Goal: Information Seeking & Learning: Compare options

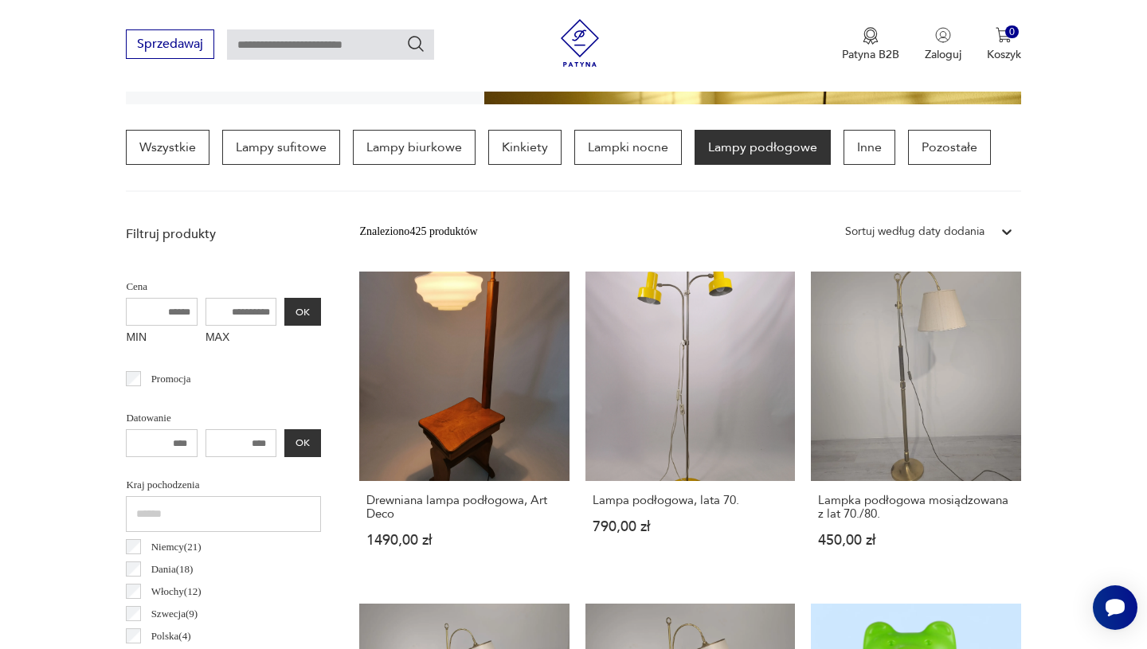
scroll to position [419, 0]
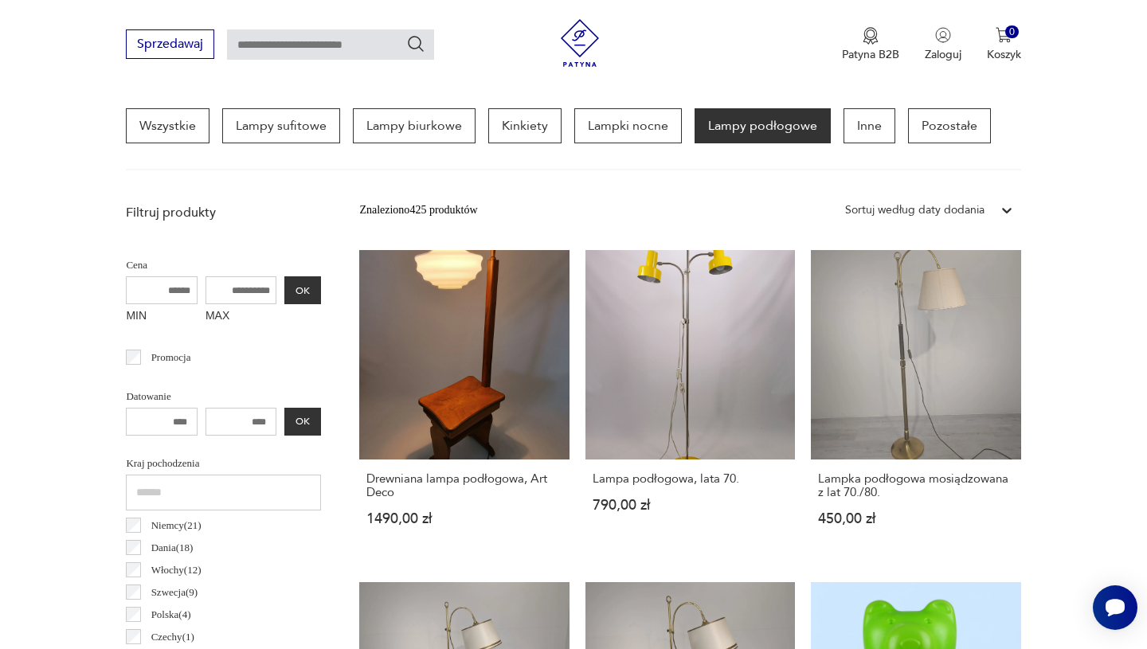
click at [232, 295] on input "MAX" at bounding box center [241, 290] width 72 height 28
type input "***"
click at [302, 283] on button "OK" at bounding box center [302, 290] width 37 height 28
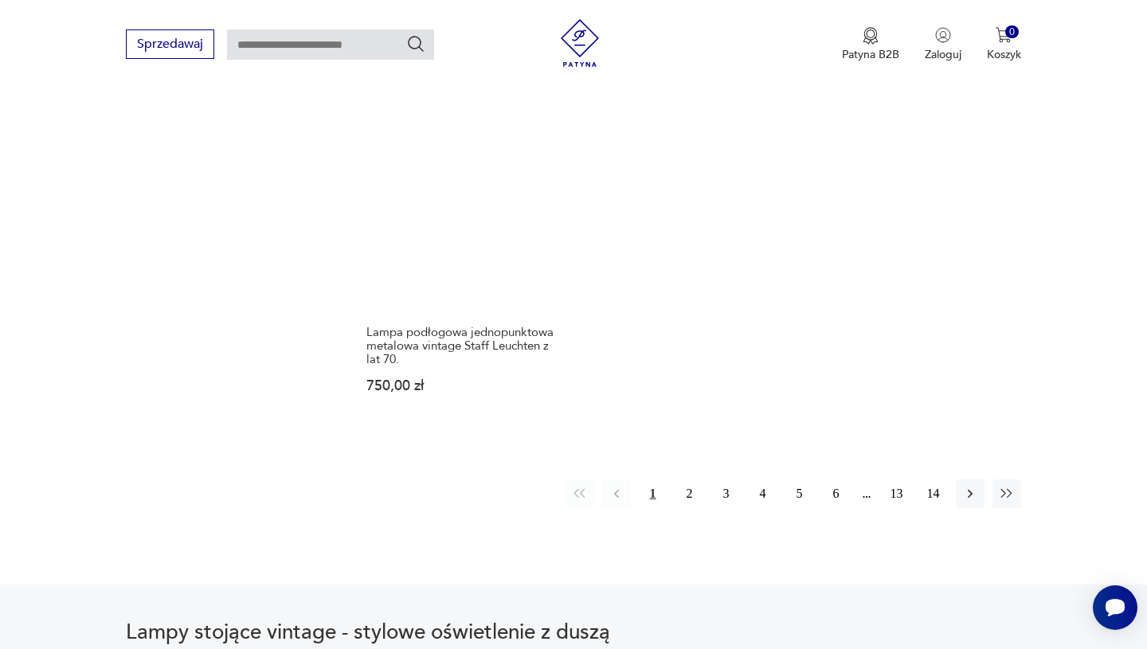
scroll to position [2245, 0]
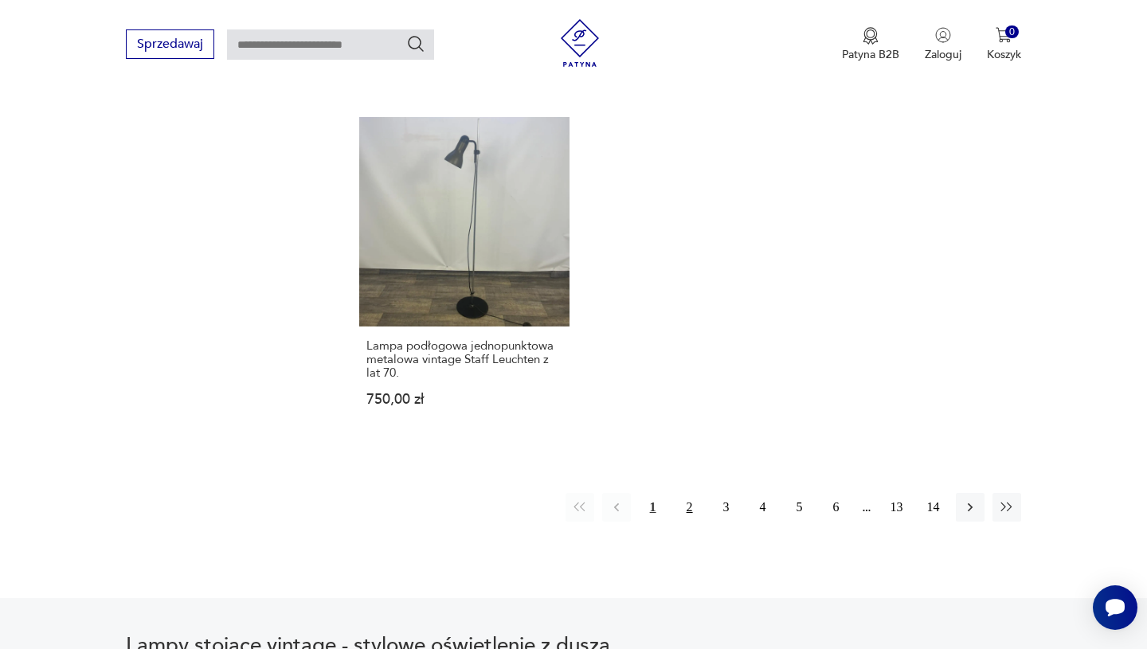
click at [688, 494] on button "2" at bounding box center [689, 507] width 29 height 29
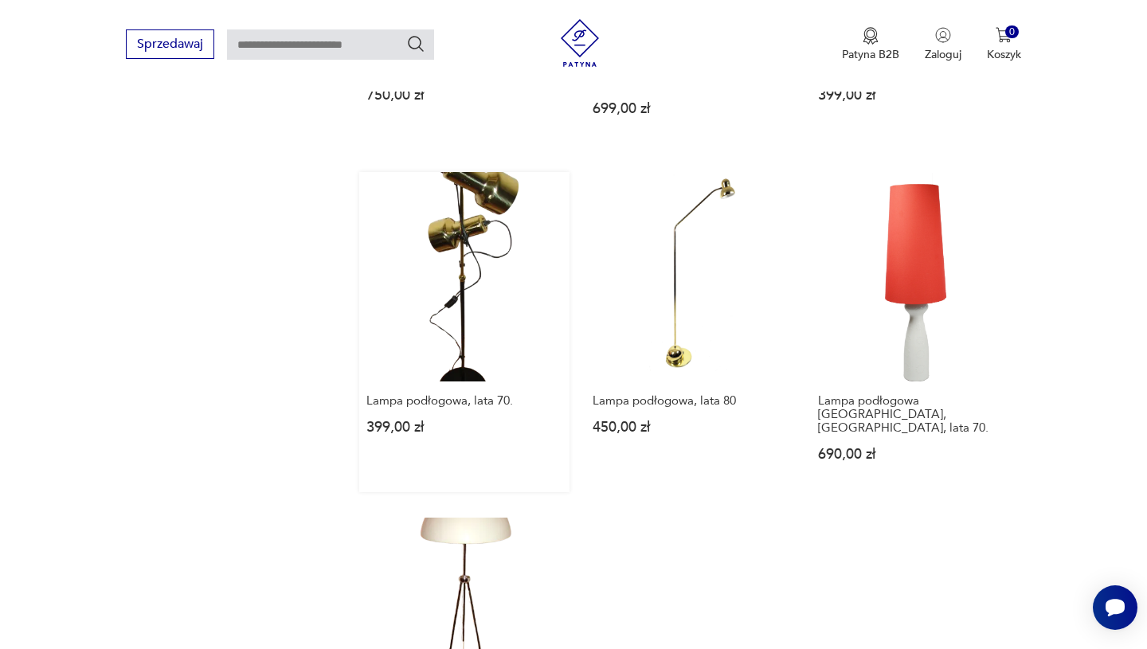
scroll to position [2258, 0]
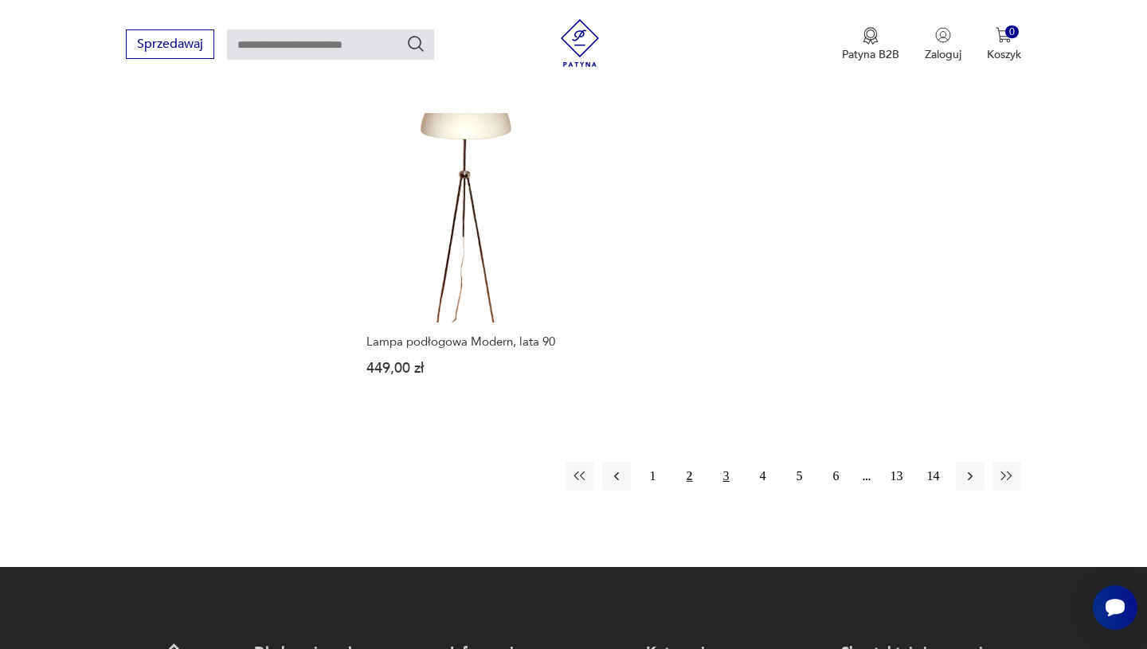
click at [724, 462] on button "3" at bounding box center [726, 476] width 29 height 29
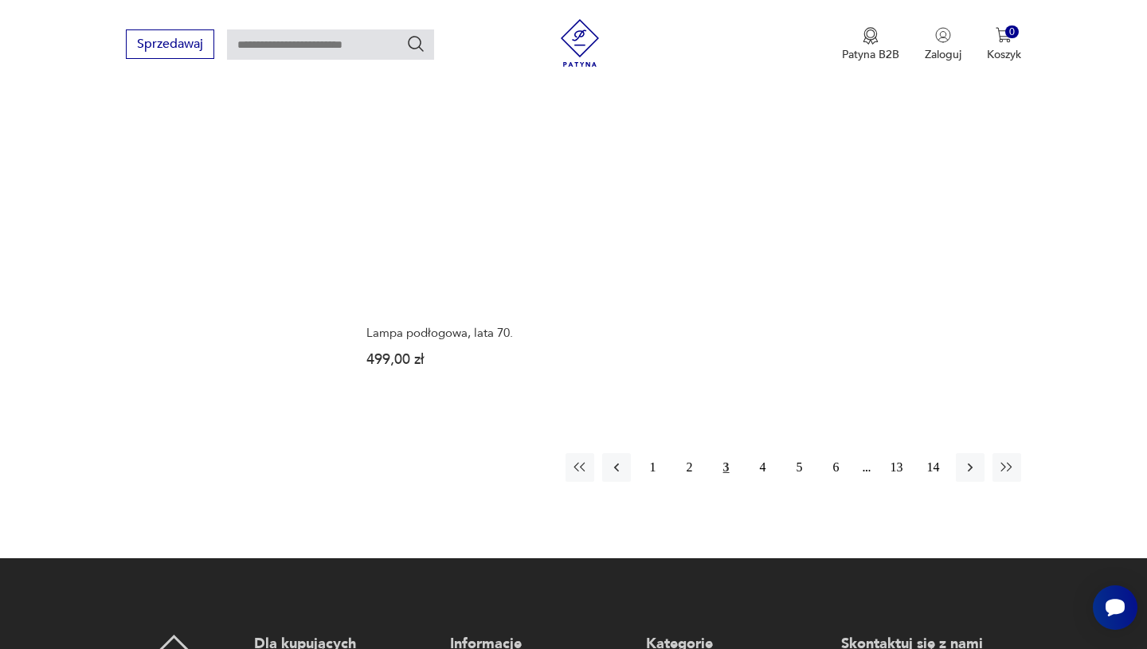
scroll to position [2224, 0]
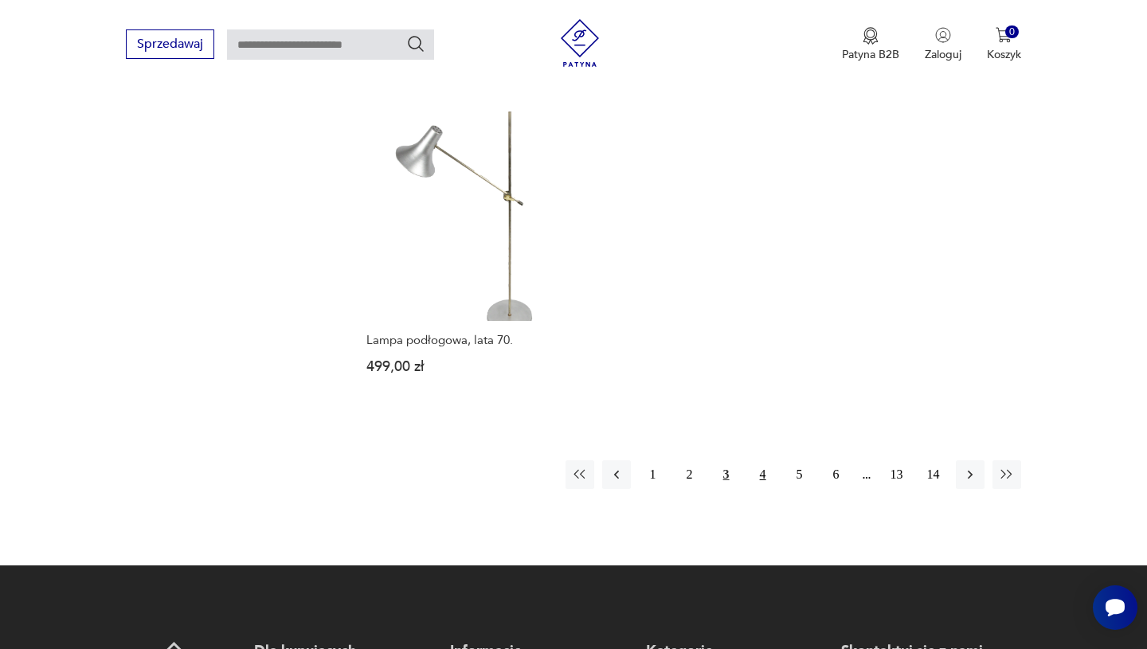
click at [755, 471] on button "4" at bounding box center [762, 474] width 29 height 29
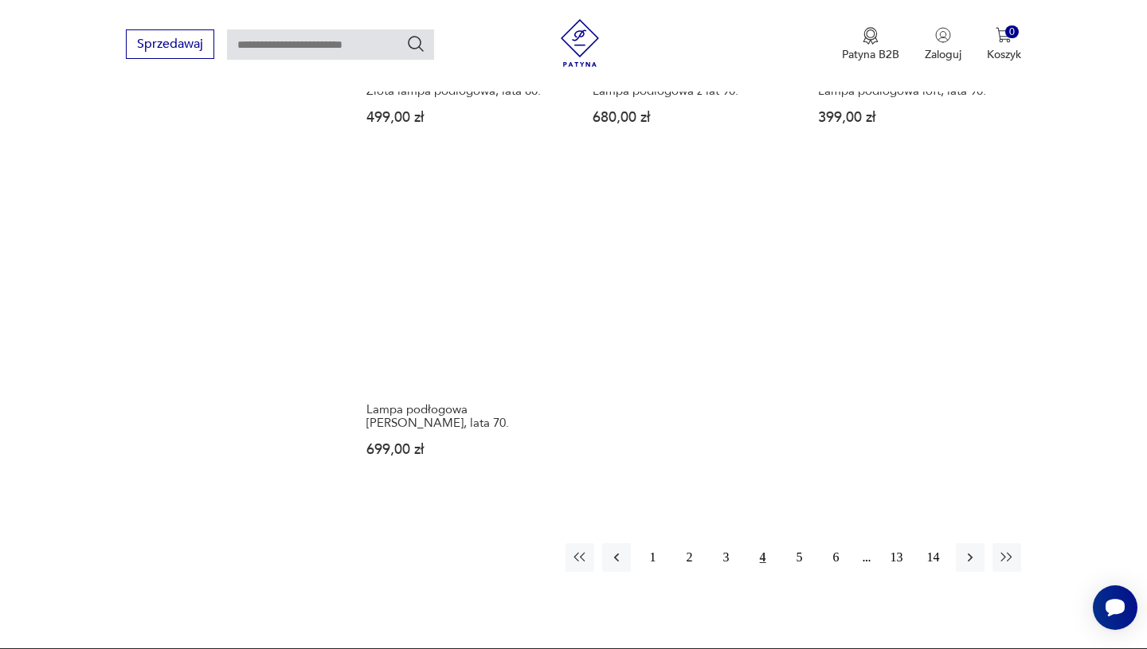
scroll to position [2195, 0]
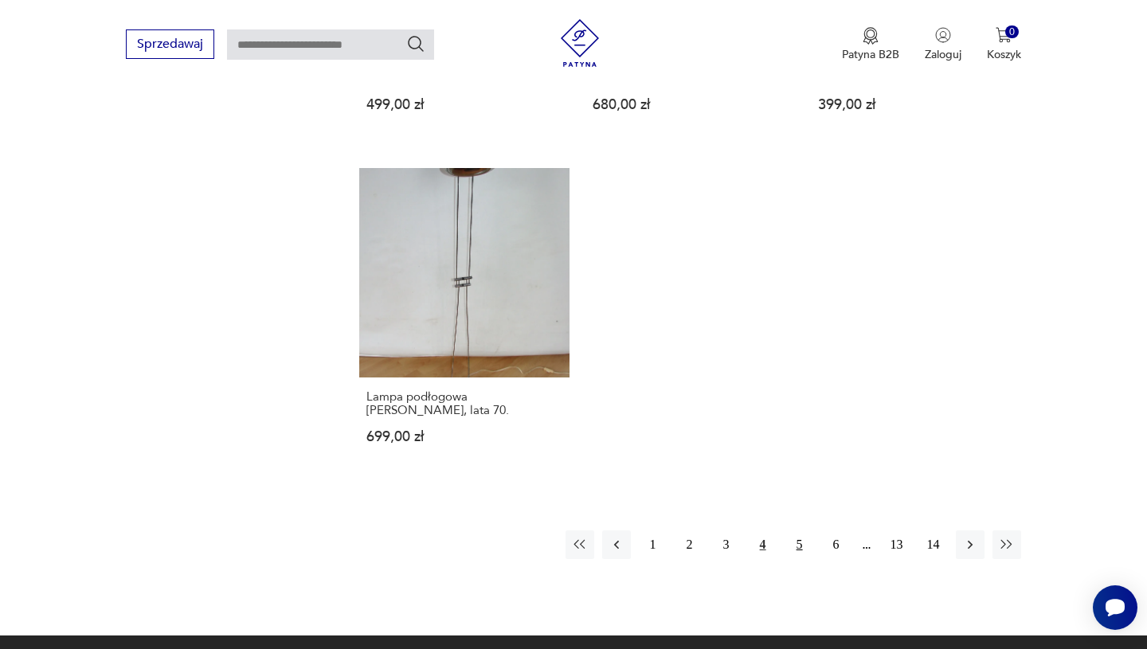
click at [799, 546] on button "5" at bounding box center [799, 544] width 29 height 29
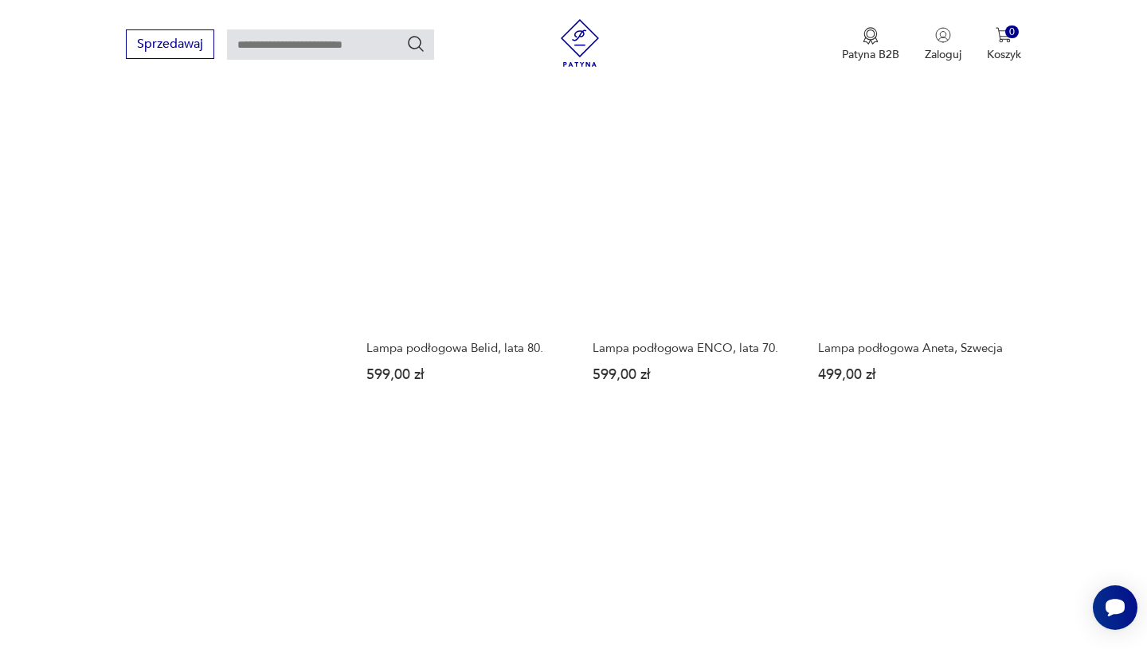
scroll to position [2149, 0]
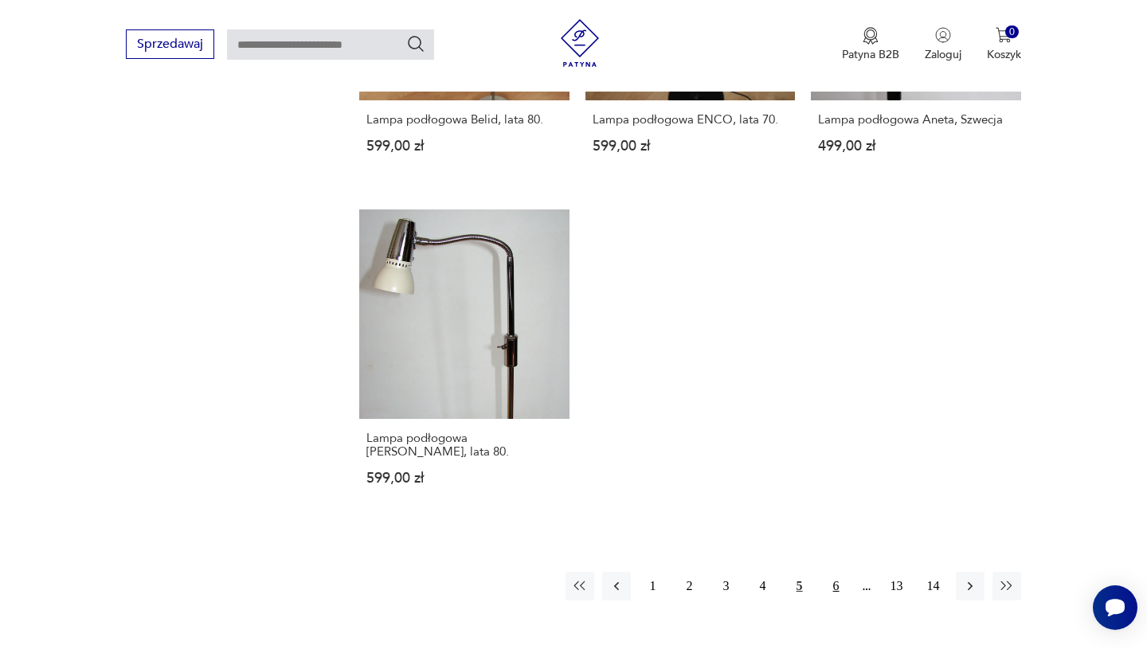
click at [836, 572] on button "6" at bounding box center [836, 586] width 29 height 29
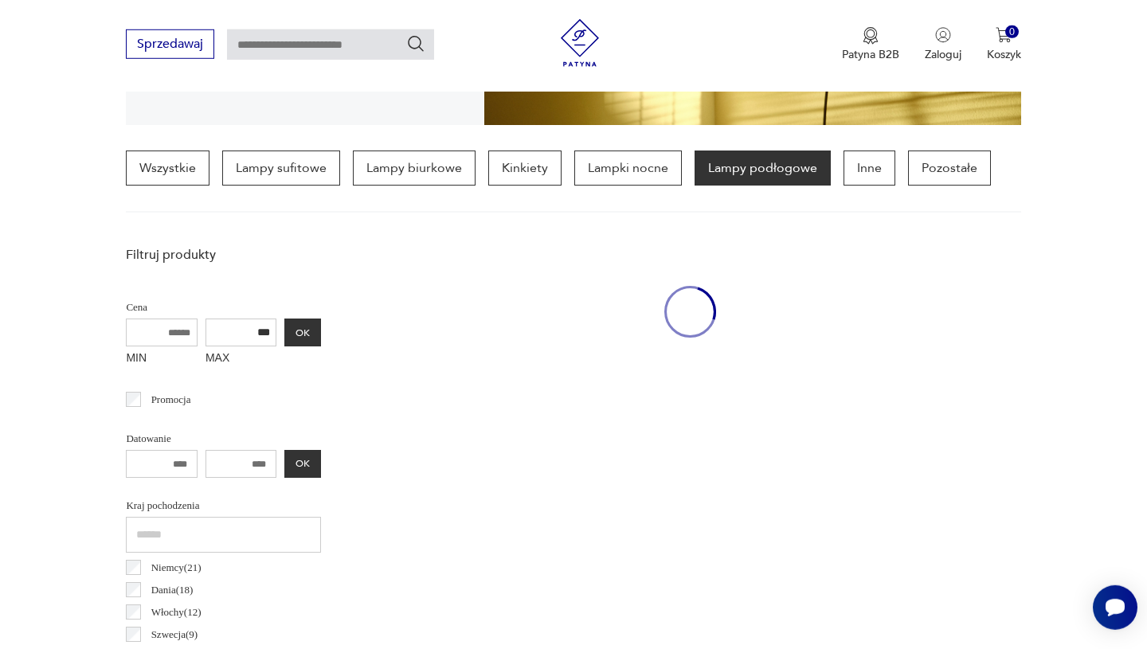
scroll to position [376, 0]
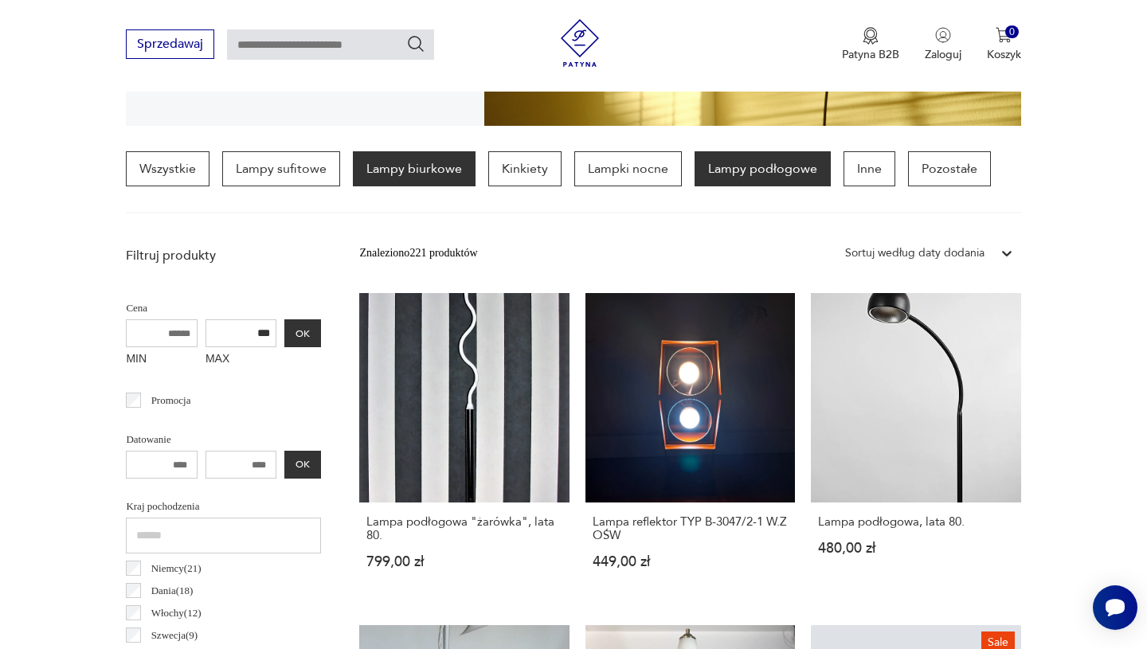
click at [415, 173] on p "Lampy biurkowe" at bounding box center [414, 168] width 123 height 35
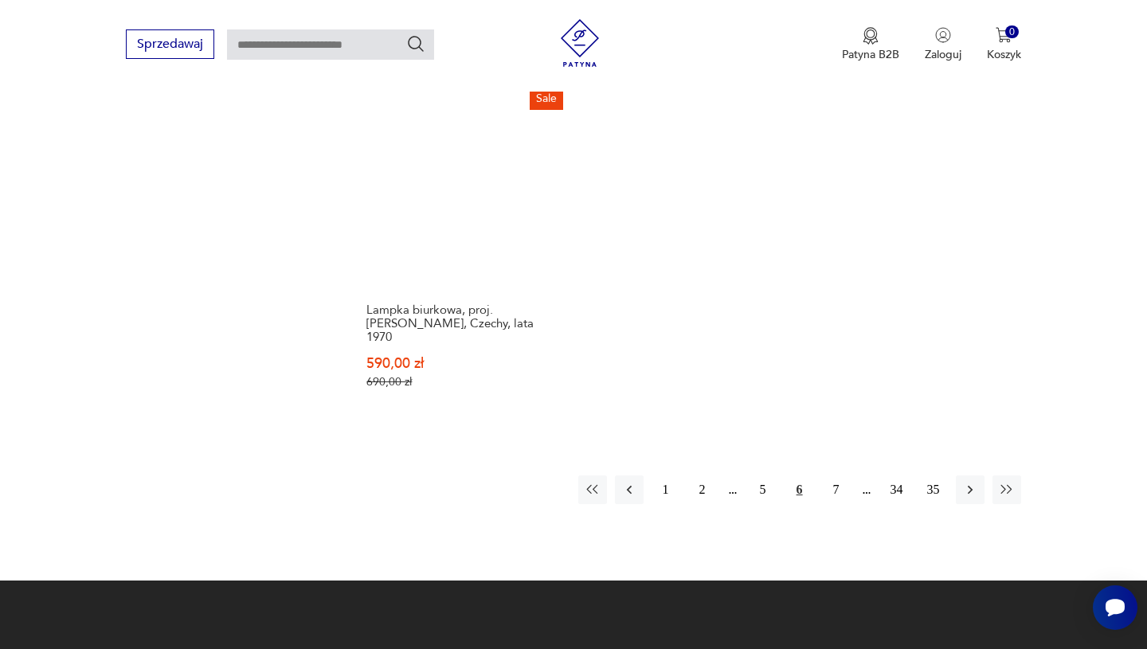
scroll to position [2321, 0]
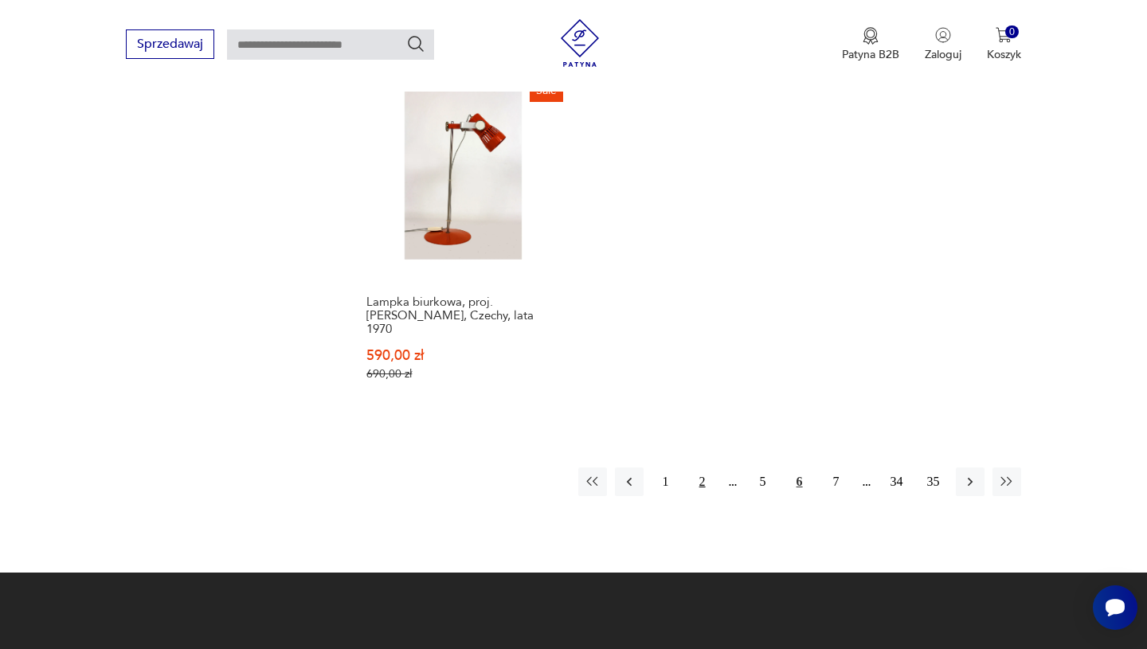
click at [699, 467] on button "2" at bounding box center [702, 481] width 29 height 29
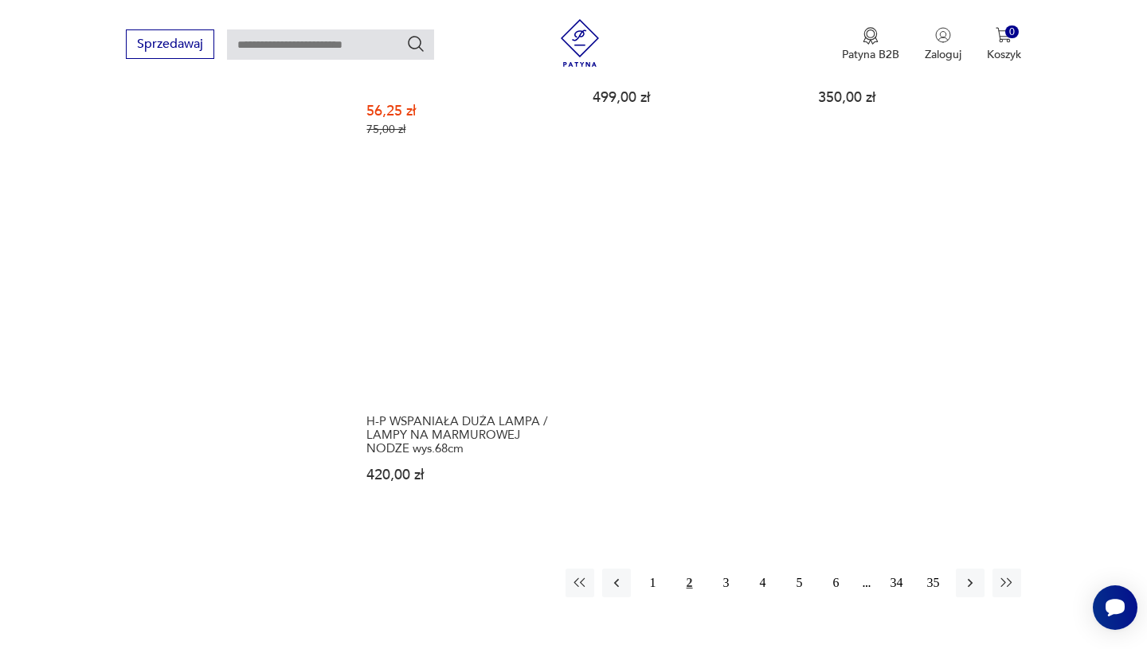
scroll to position [2237, 0]
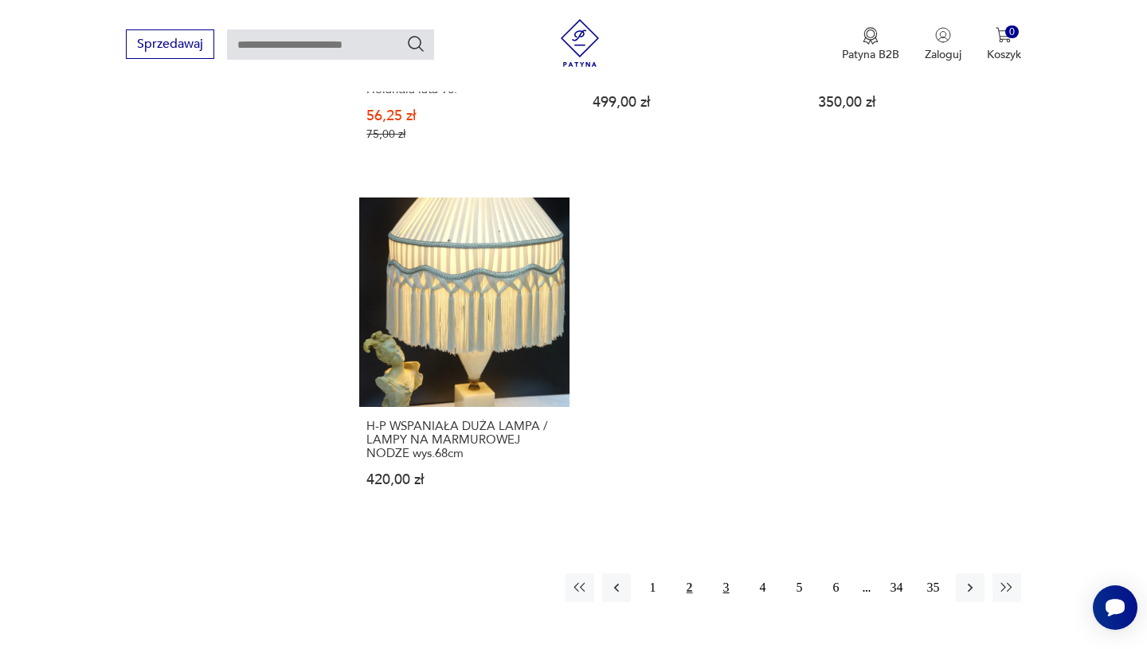
click at [733, 573] on button "3" at bounding box center [726, 587] width 29 height 29
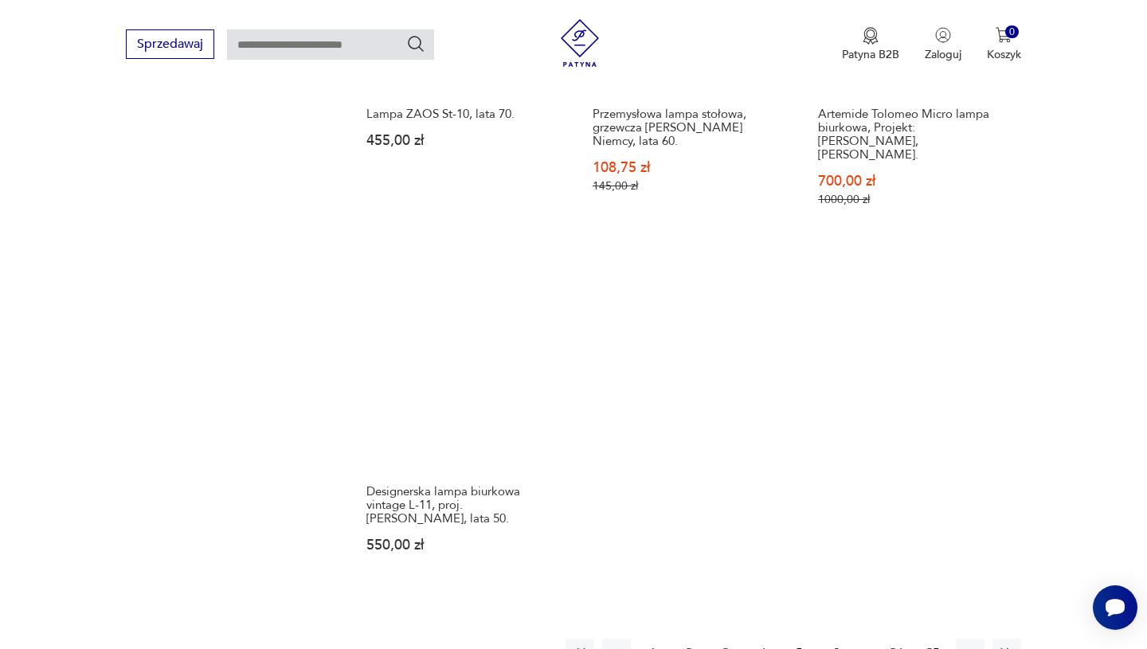
scroll to position [2203, 0]
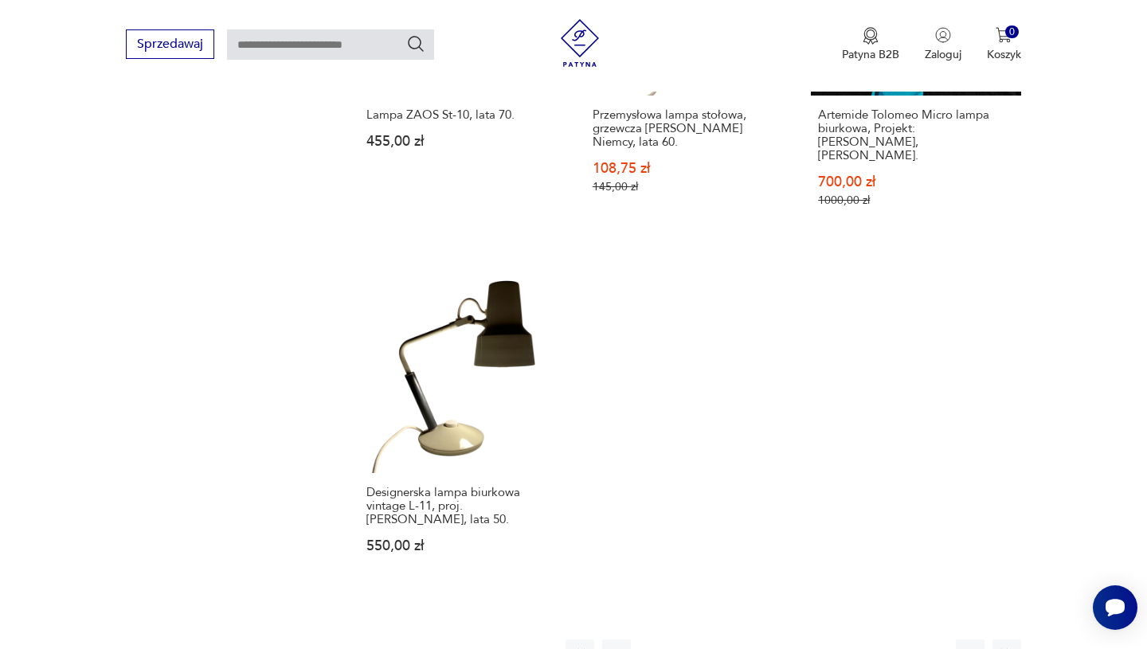
click at [763, 639] on button "4" at bounding box center [762, 653] width 29 height 29
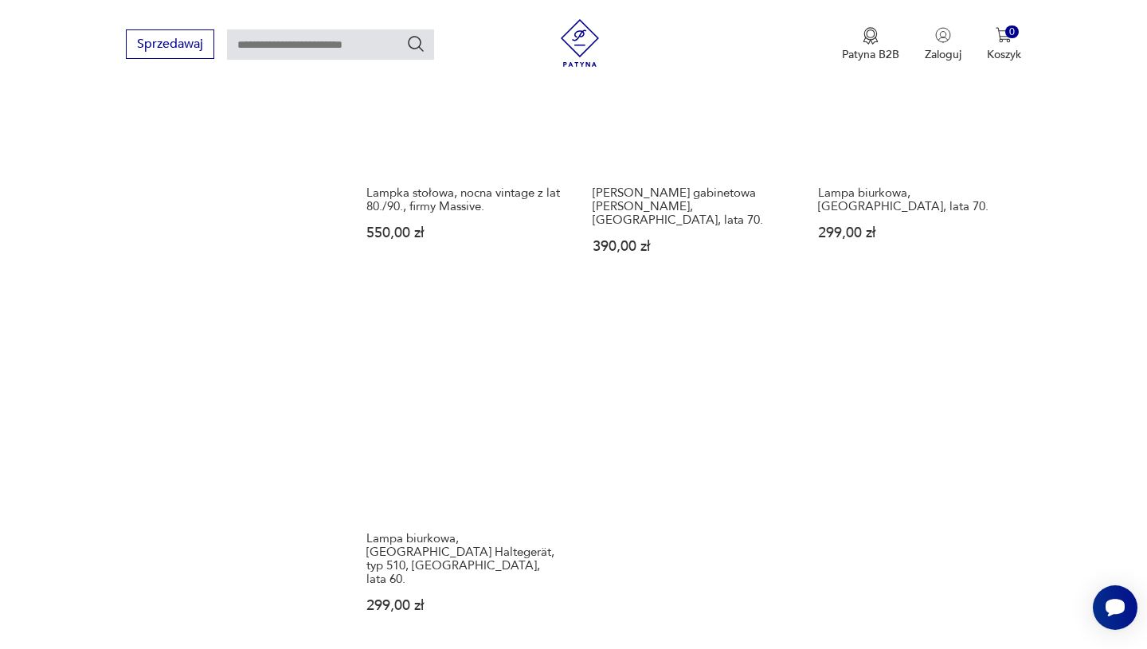
scroll to position [2100, 0]
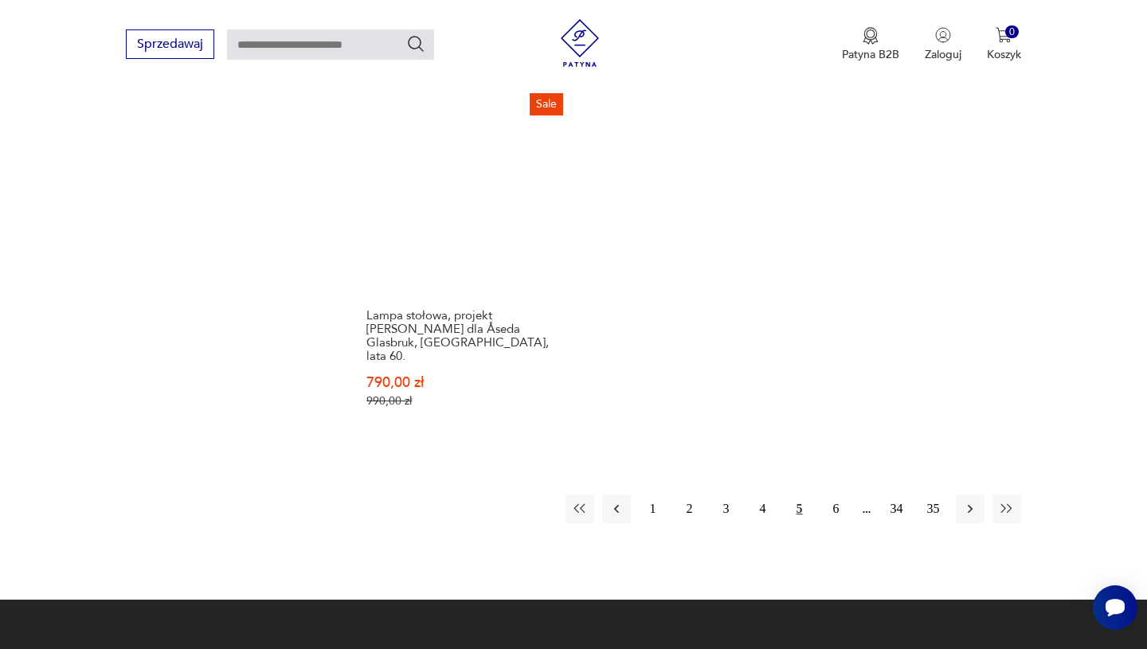
scroll to position [2296, 0]
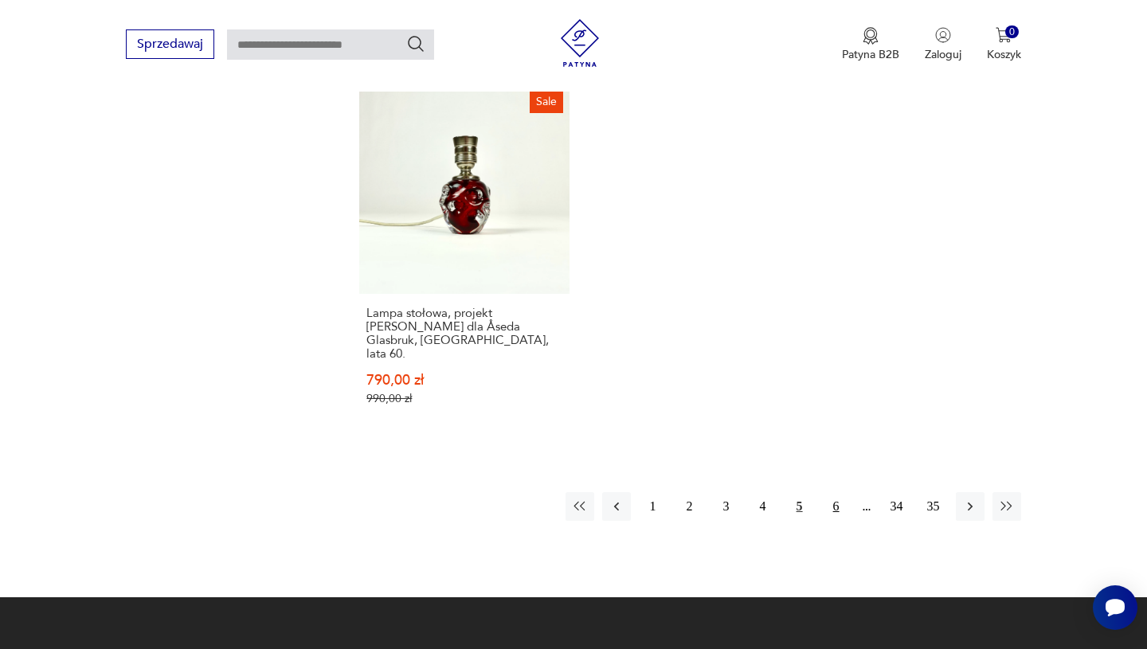
click at [834, 492] on button "6" at bounding box center [836, 506] width 29 height 29
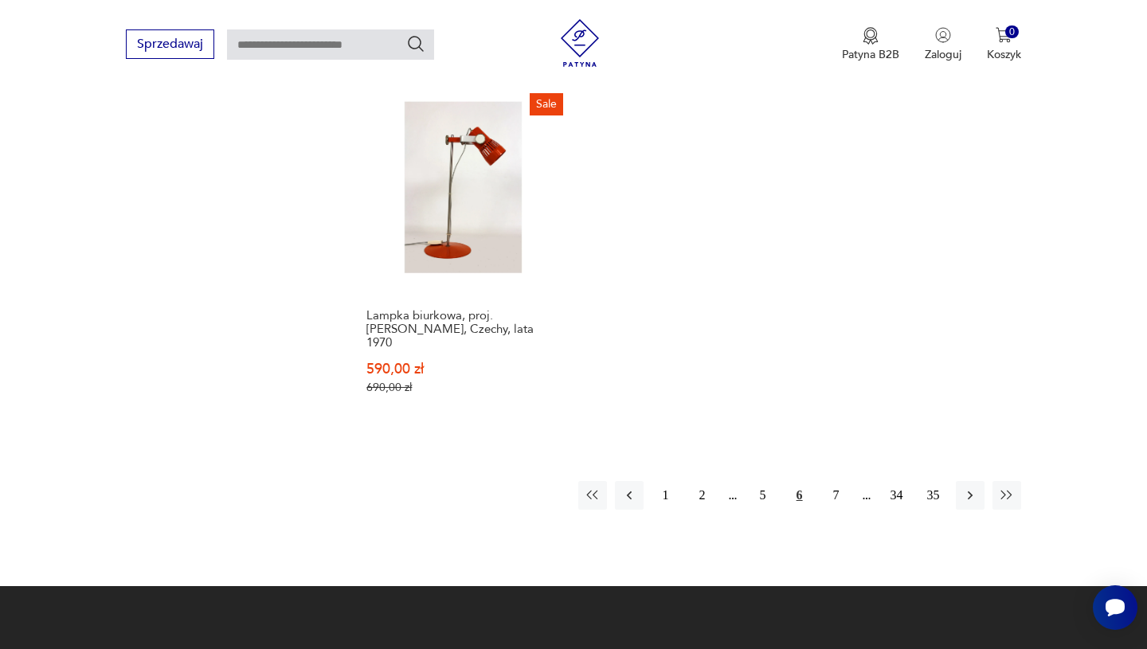
scroll to position [2308, 0]
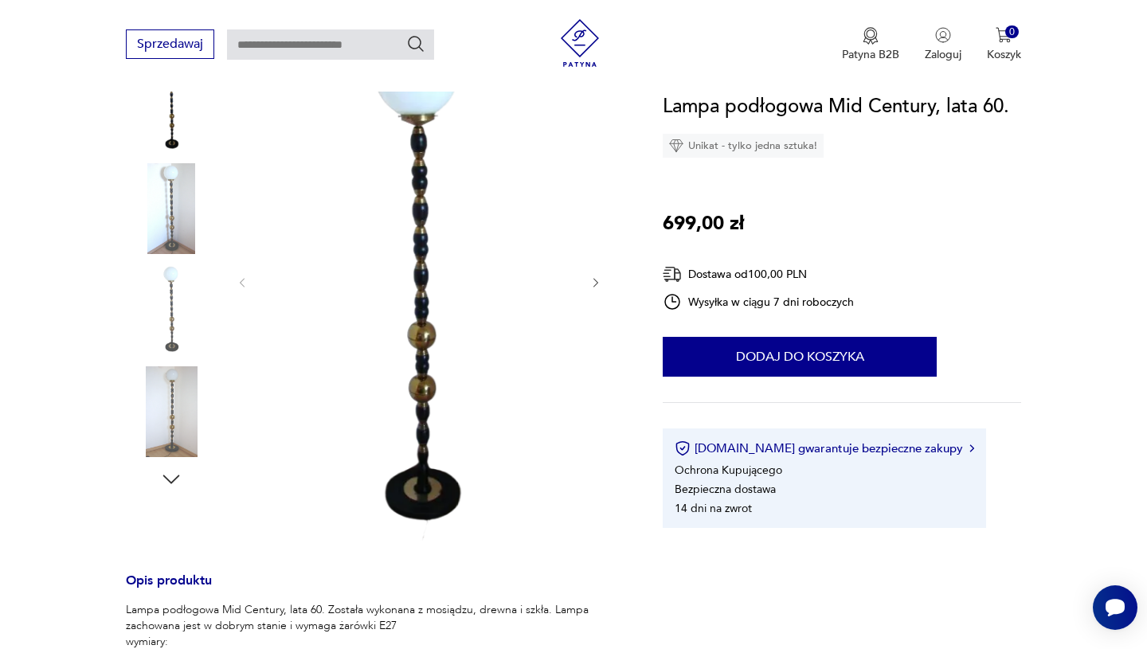
scroll to position [237, 0]
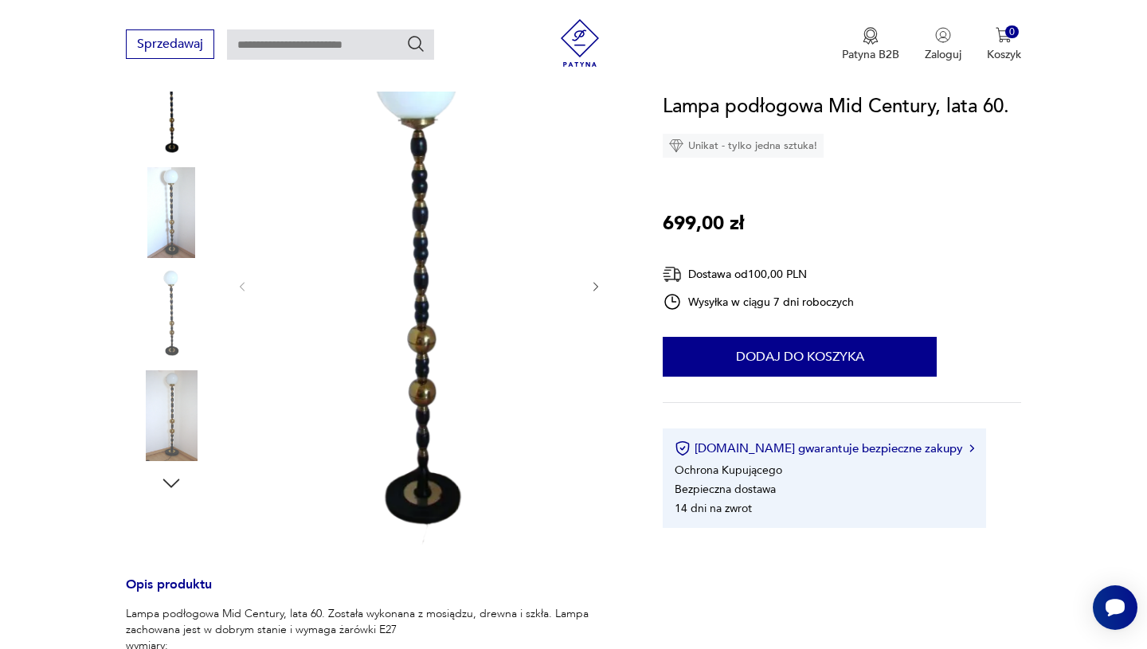
click at [177, 429] on img at bounding box center [171, 415] width 91 height 91
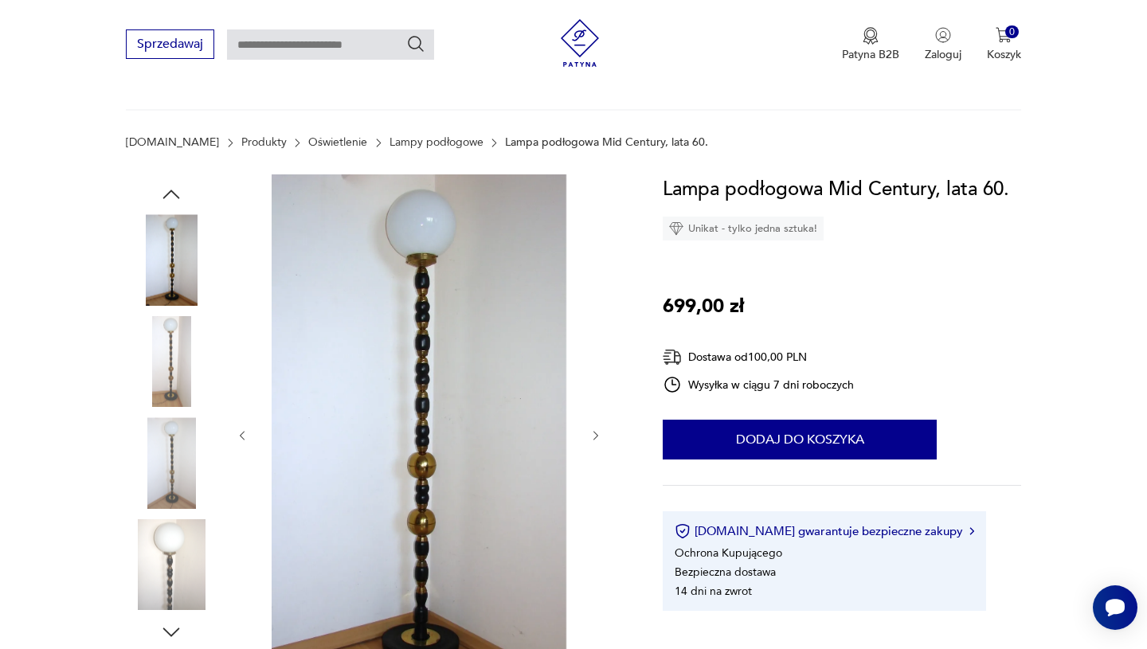
scroll to position [45, 0]
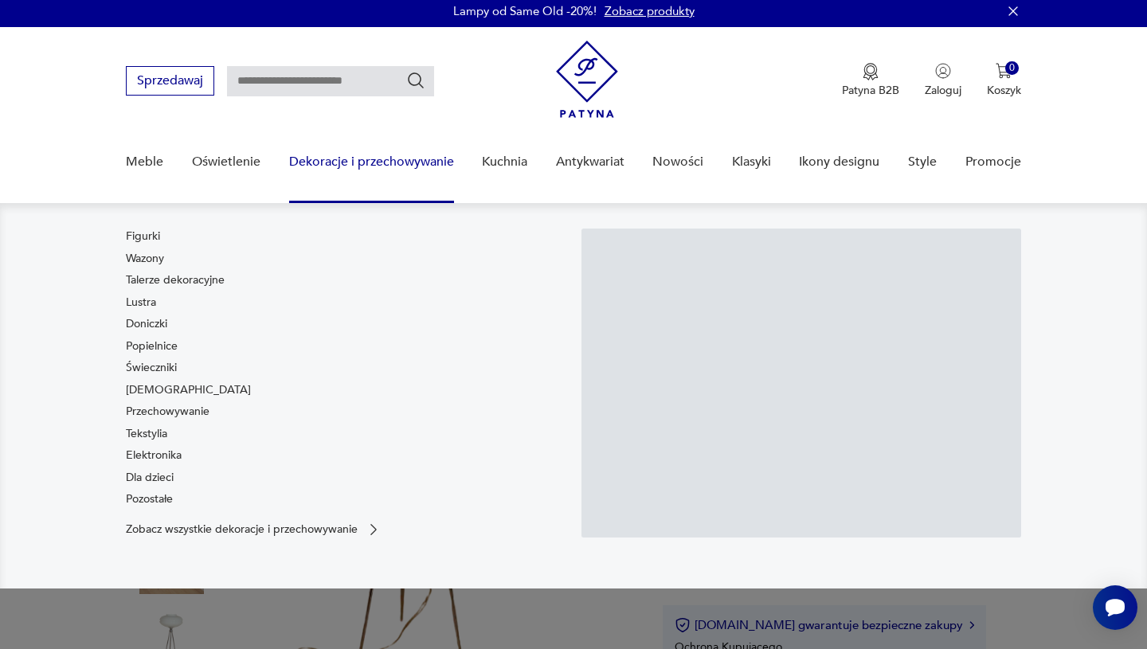
scroll to position [275, 0]
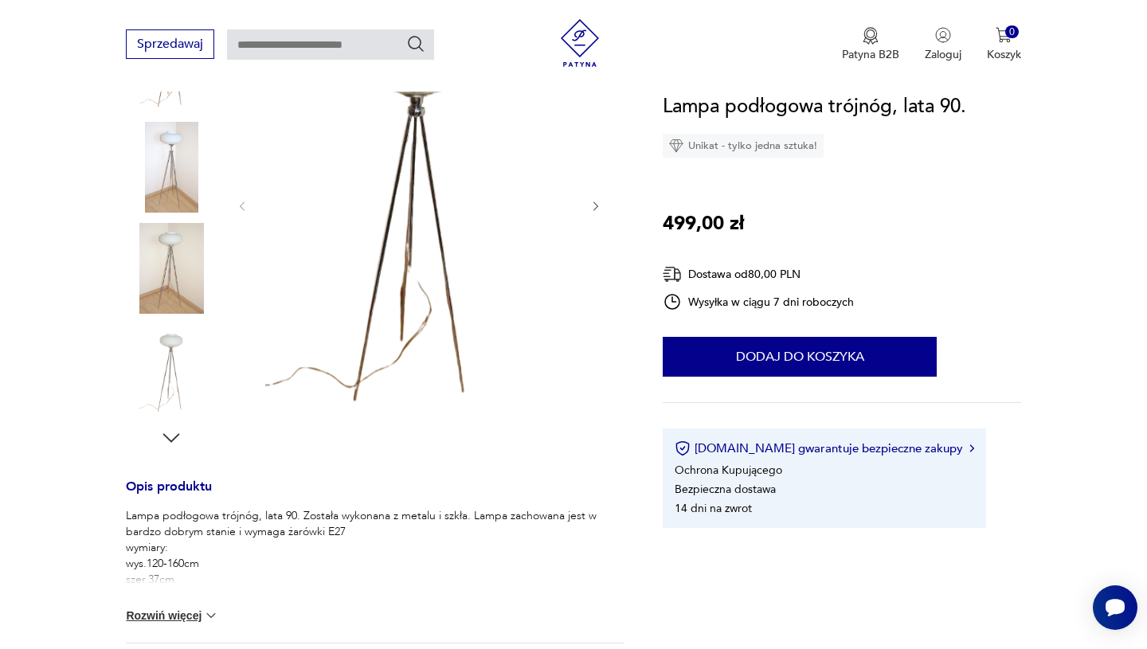
click at [178, 176] on img at bounding box center [171, 167] width 91 height 91
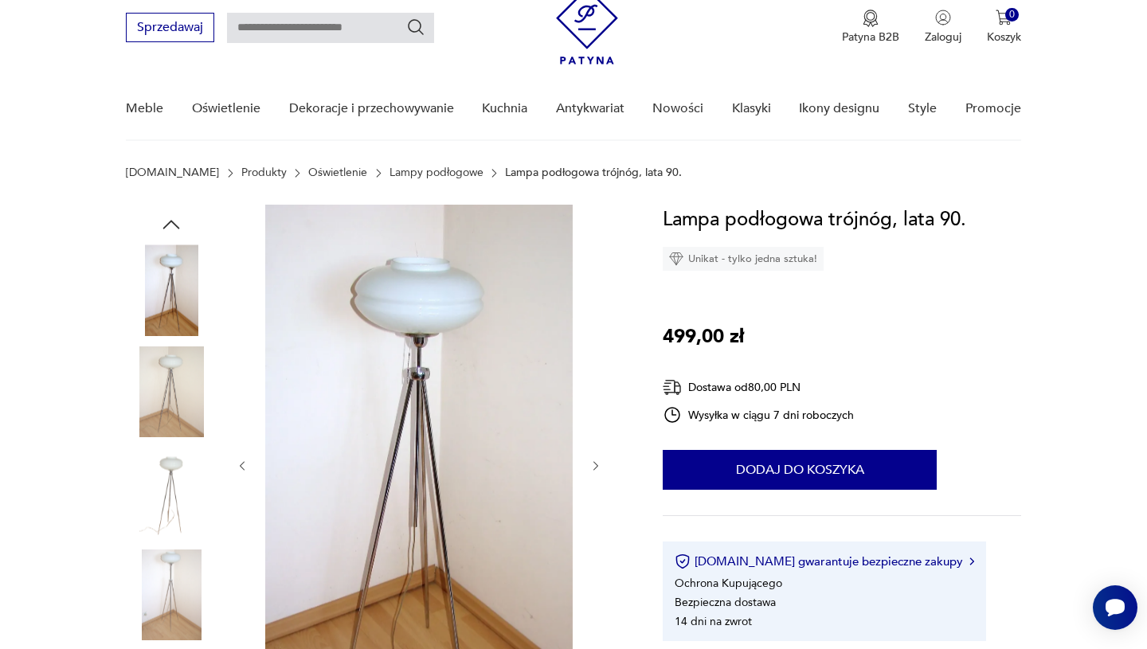
scroll to position [61, 0]
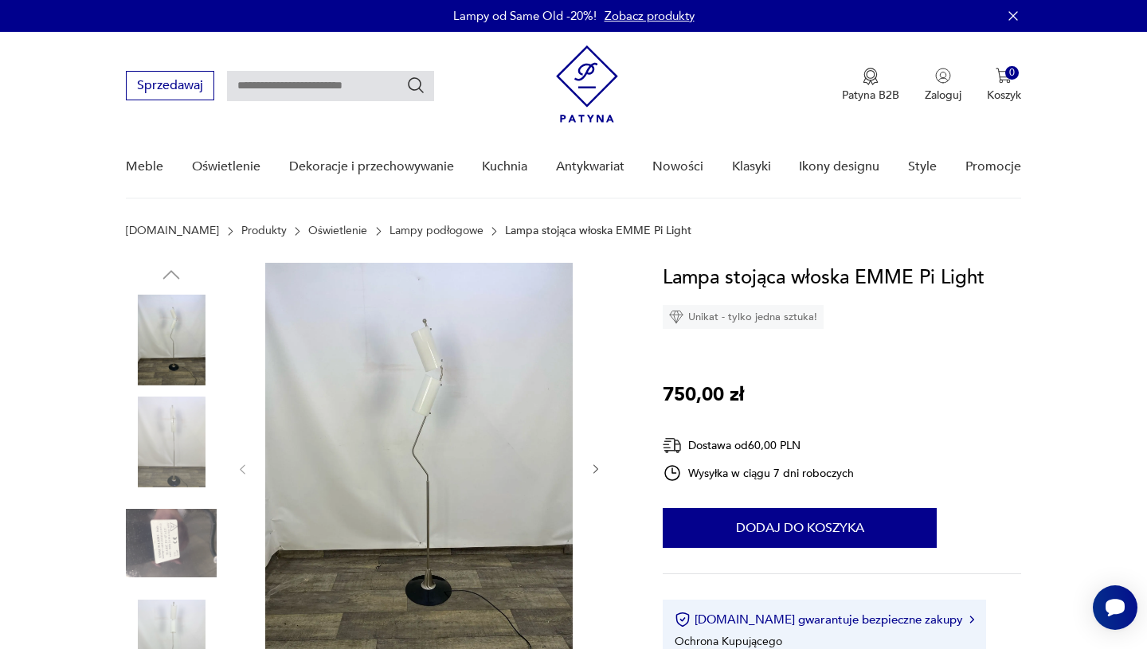
scroll to position [81, 0]
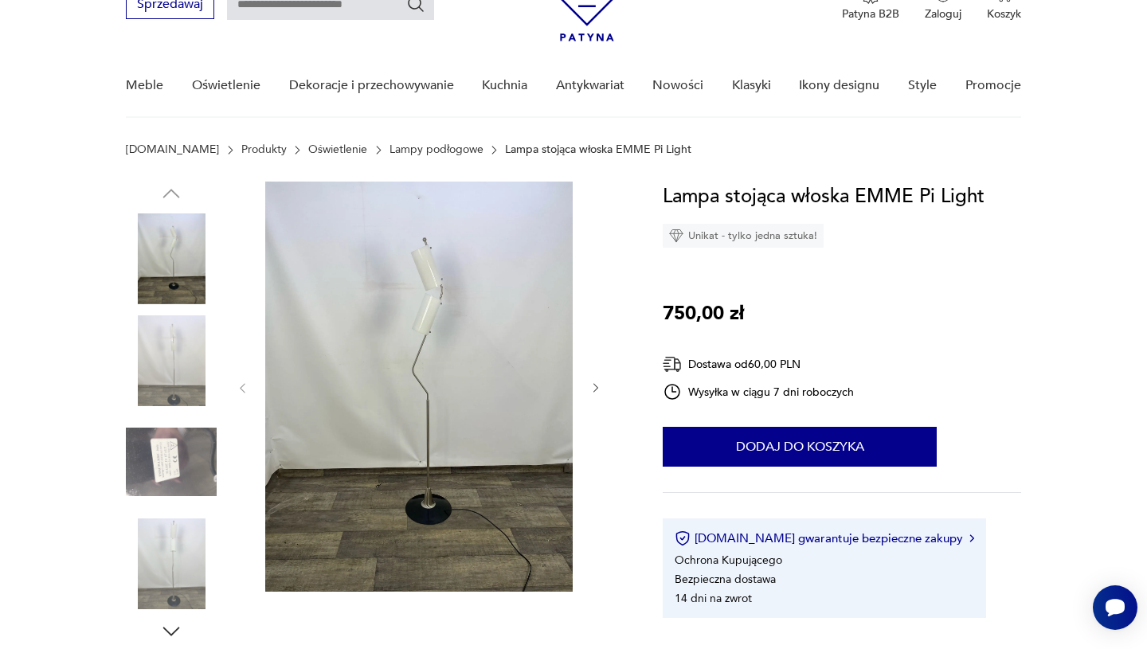
click at [178, 369] on img at bounding box center [171, 360] width 91 height 91
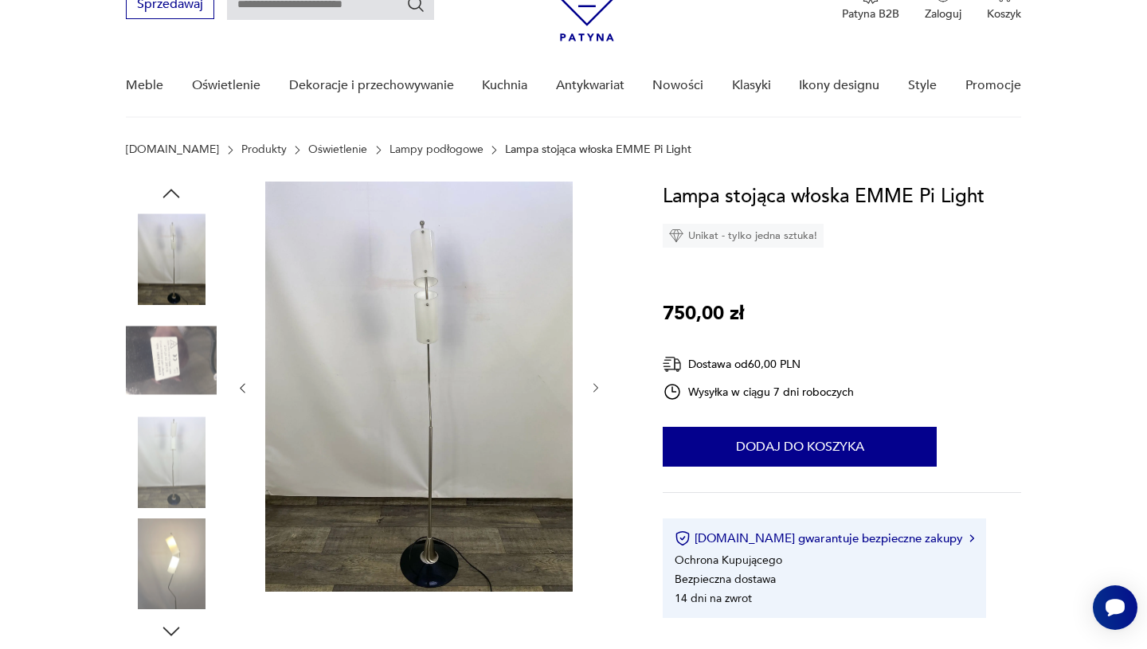
click at [151, 547] on img at bounding box center [171, 563] width 91 height 91
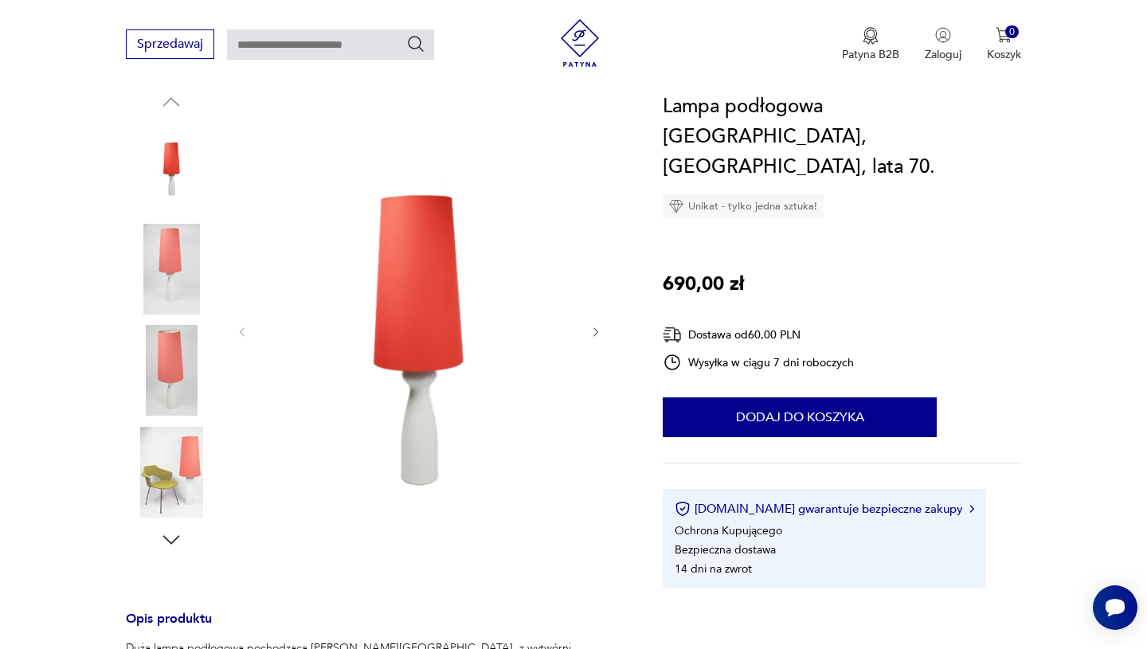
scroll to position [186, 0]
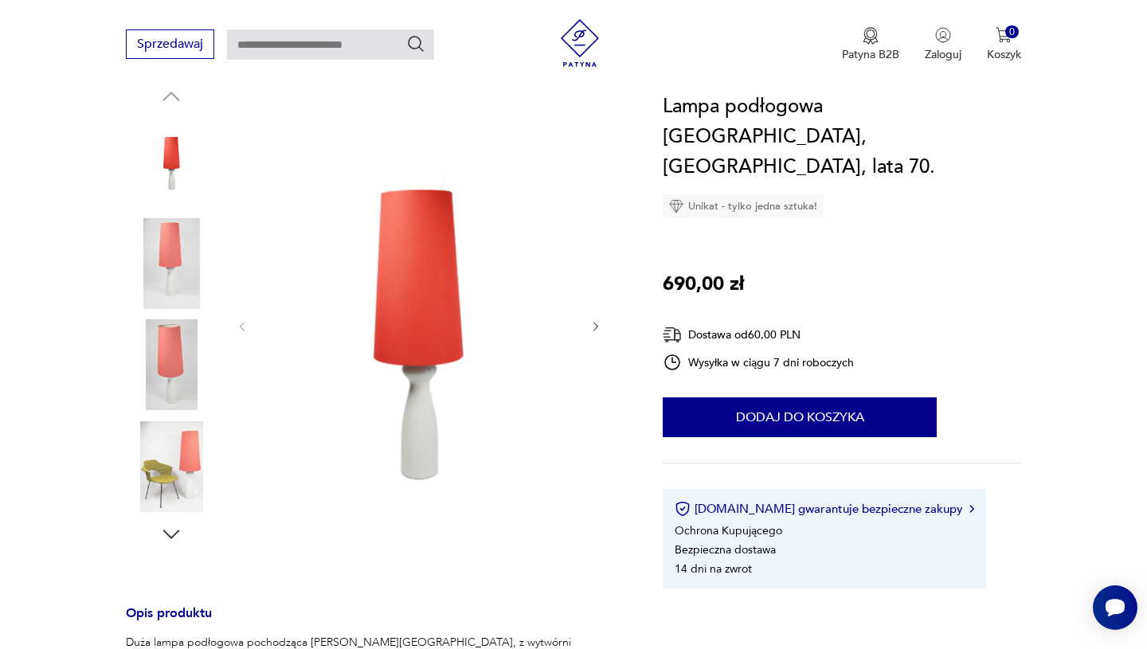
click at [180, 488] on img at bounding box center [171, 466] width 91 height 91
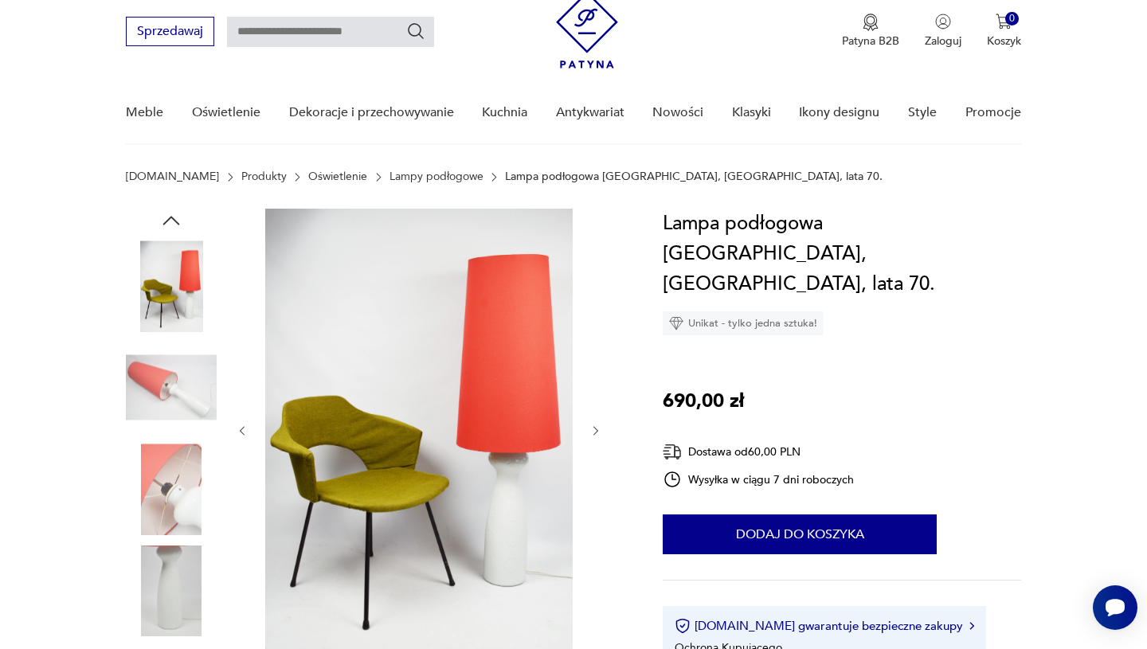
scroll to position [62, 0]
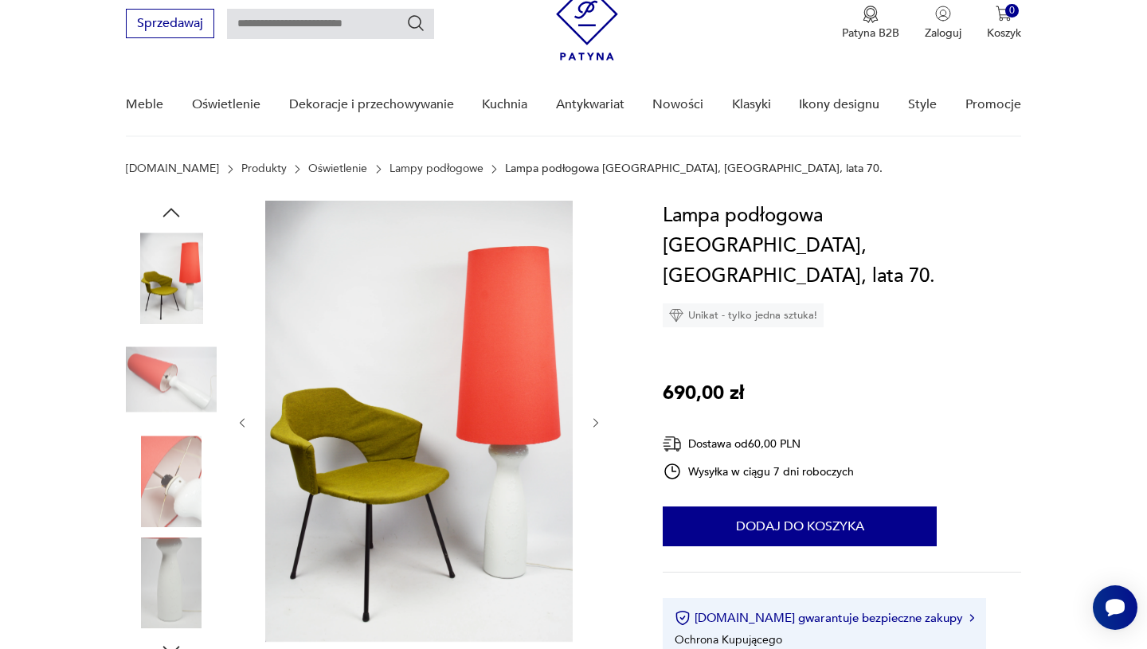
click at [488, 436] on img at bounding box center [418, 421] width 307 height 441
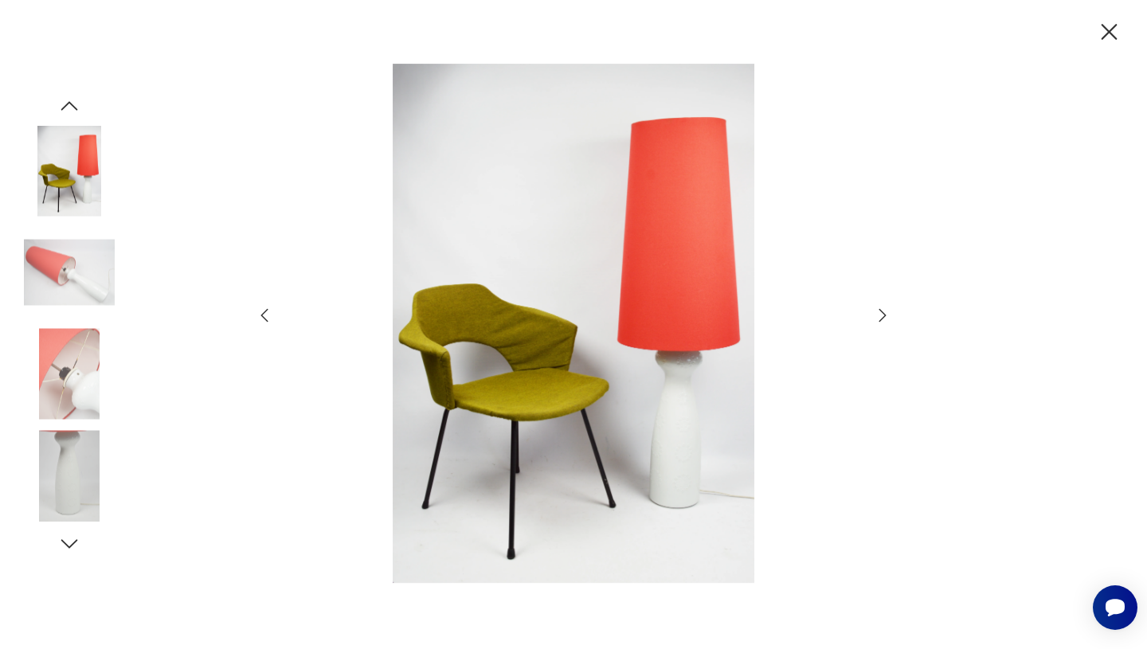
click at [59, 109] on icon "button" at bounding box center [69, 106] width 24 height 24
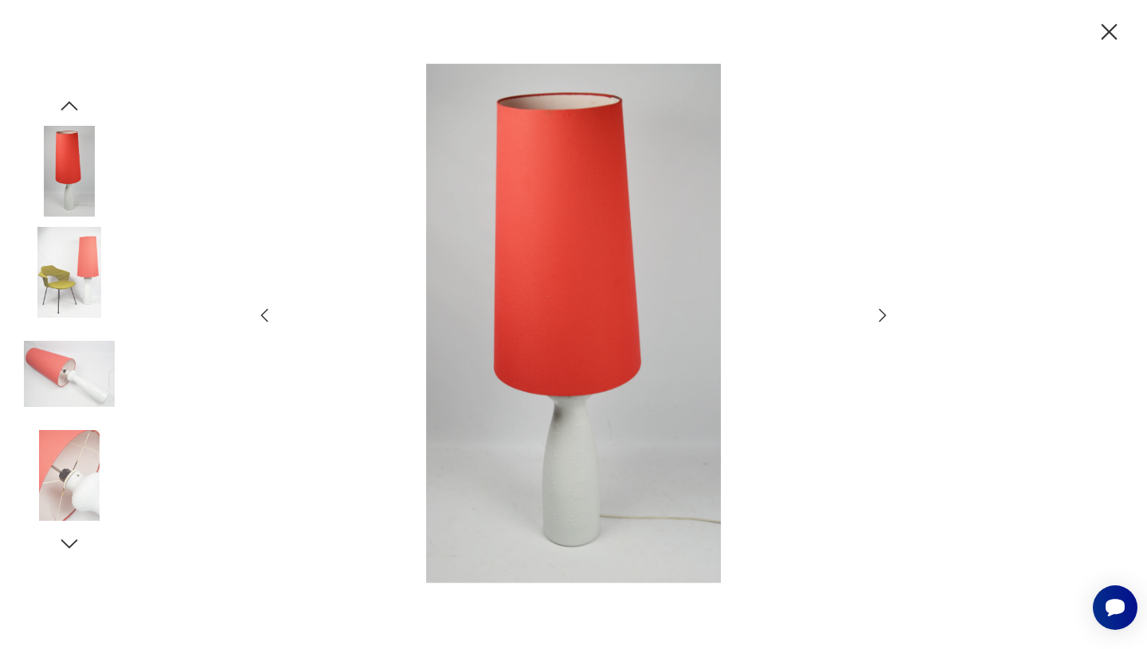
click at [64, 174] on img at bounding box center [69, 171] width 91 height 91
click at [68, 279] on img at bounding box center [69, 272] width 91 height 91
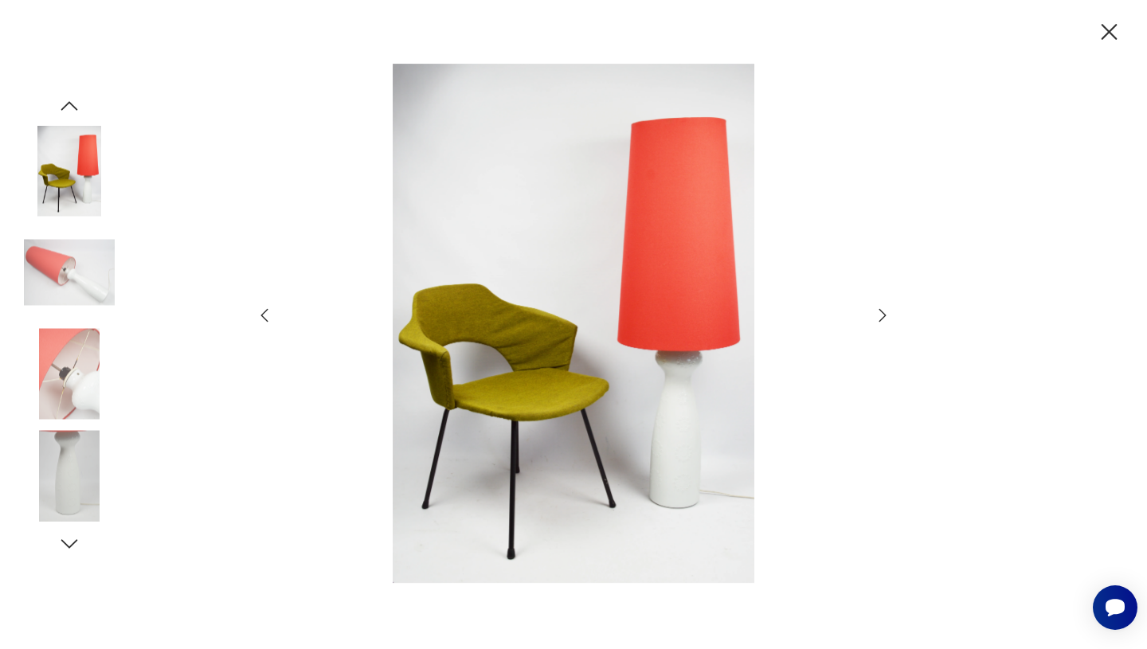
click at [1110, 35] on icon "button" at bounding box center [1109, 32] width 28 height 28
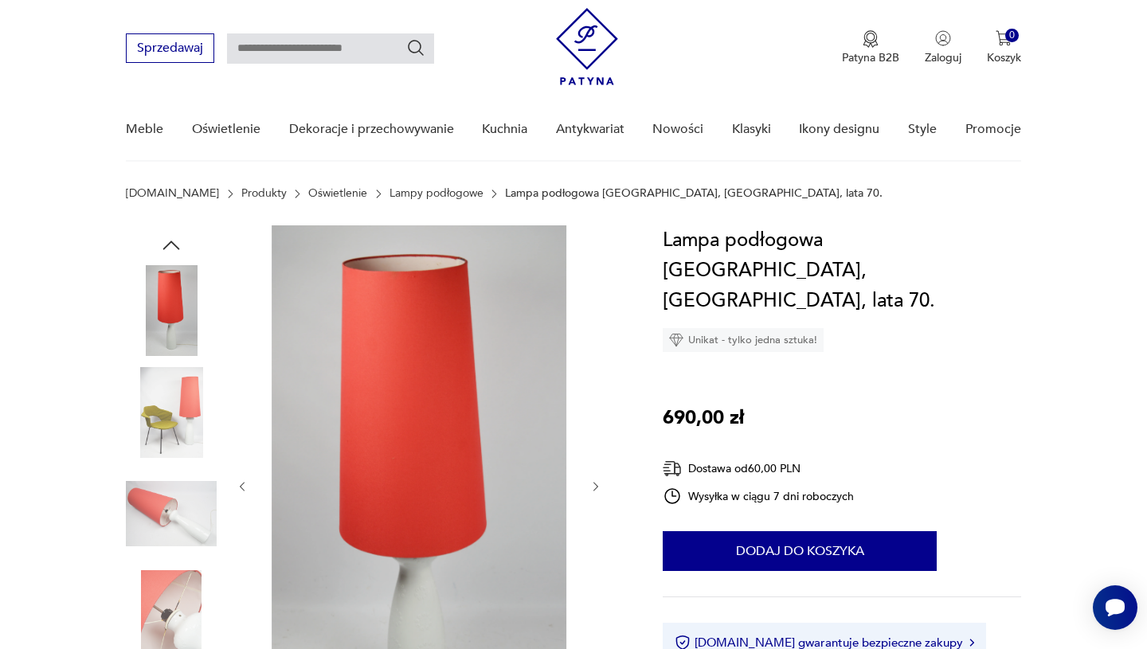
scroll to position [0, 0]
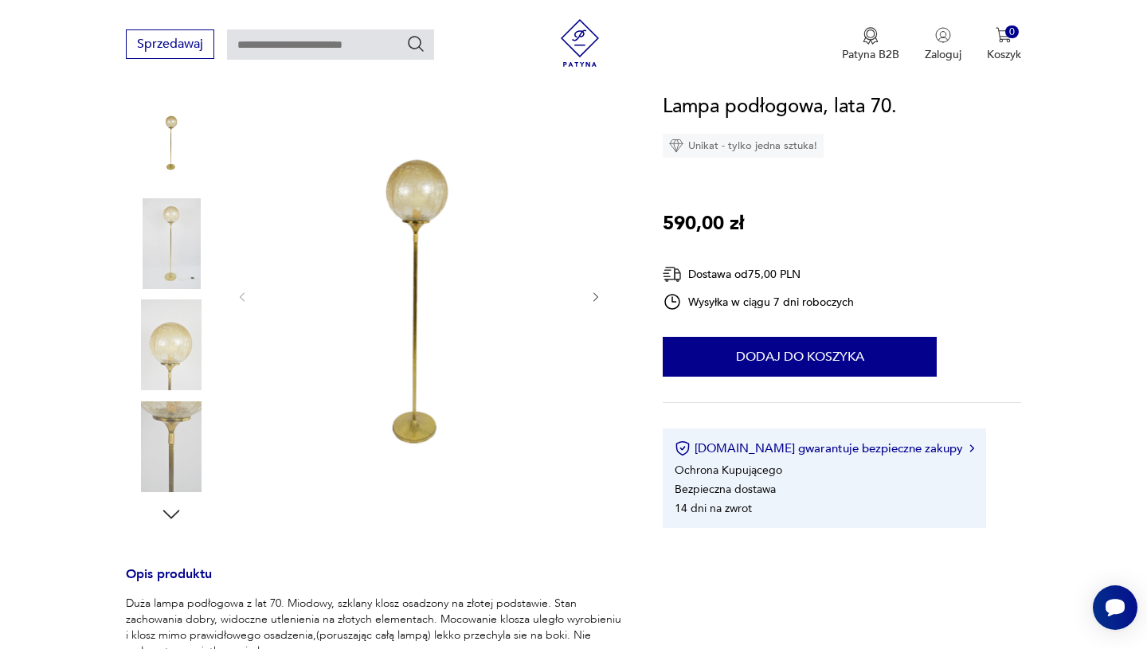
scroll to position [210, 0]
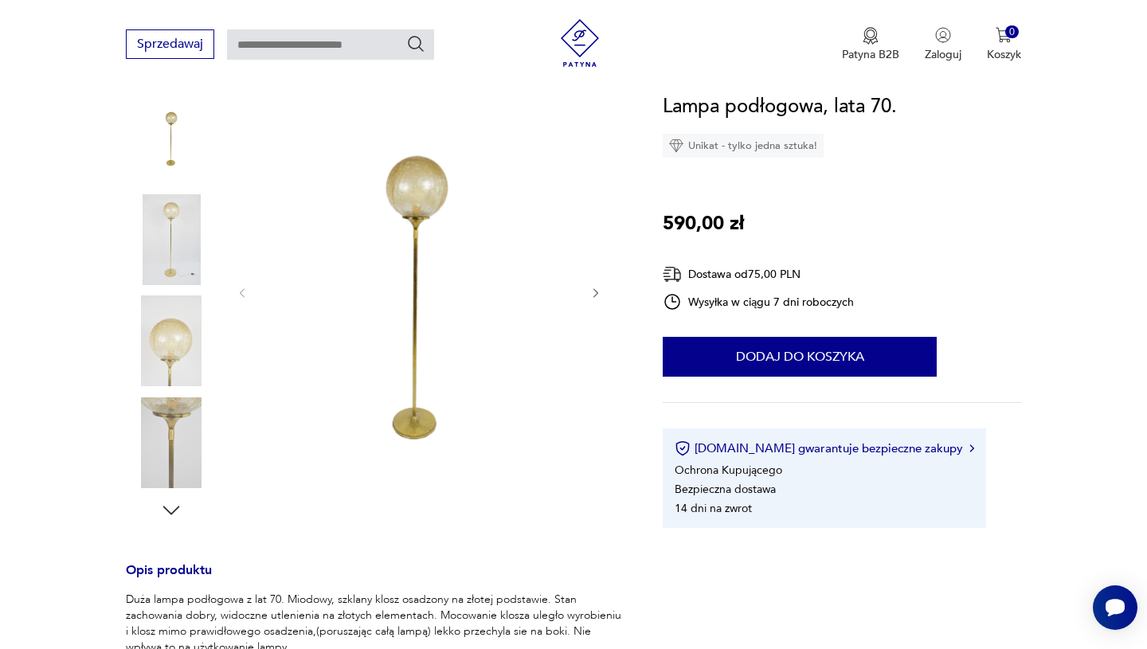
click at [600, 289] on icon "button" at bounding box center [596, 294] width 14 height 14
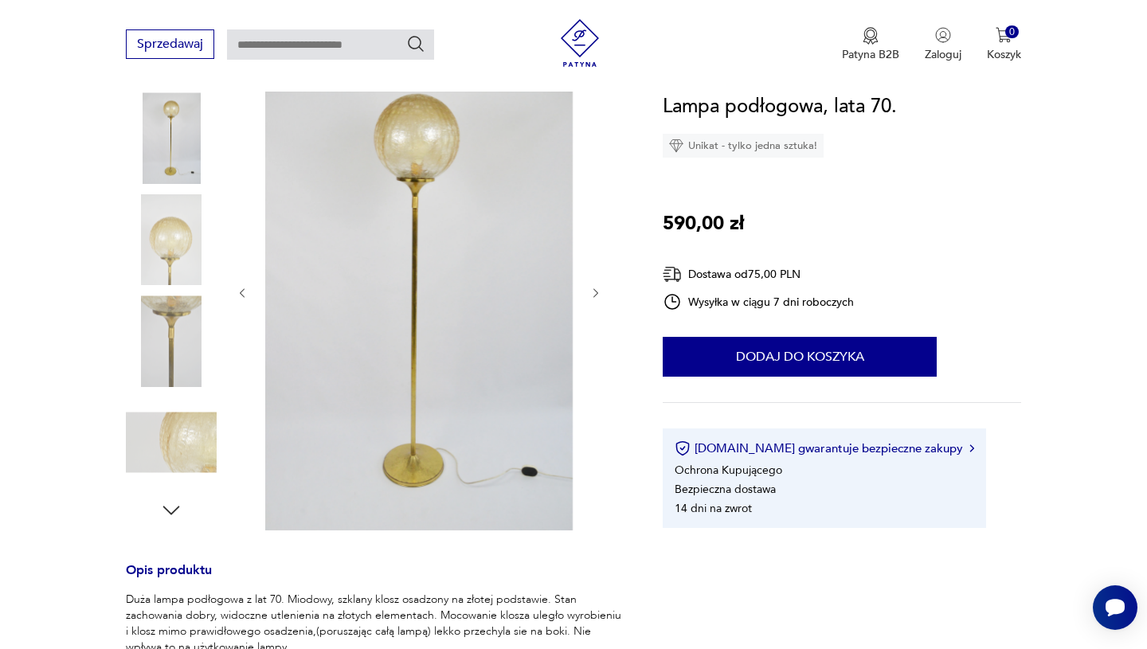
click at [600, 289] on icon "button" at bounding box center [596, 294] width 14 height 14
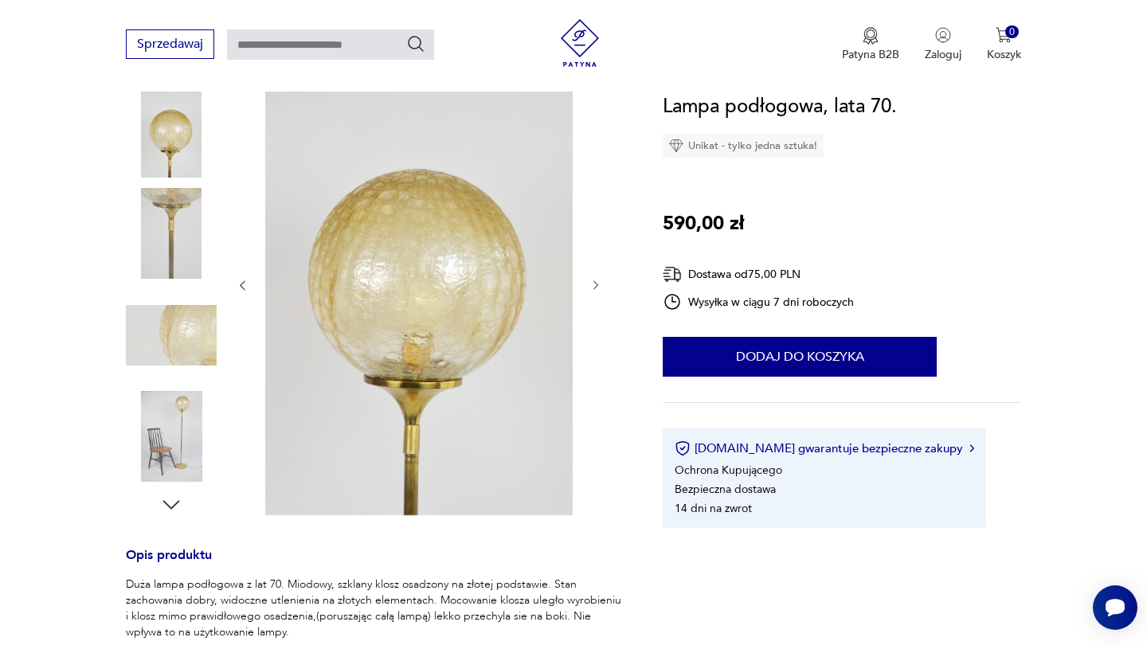
click at [600, 289] on icon "button" at bounding box center [596, 286] width 14 height 14
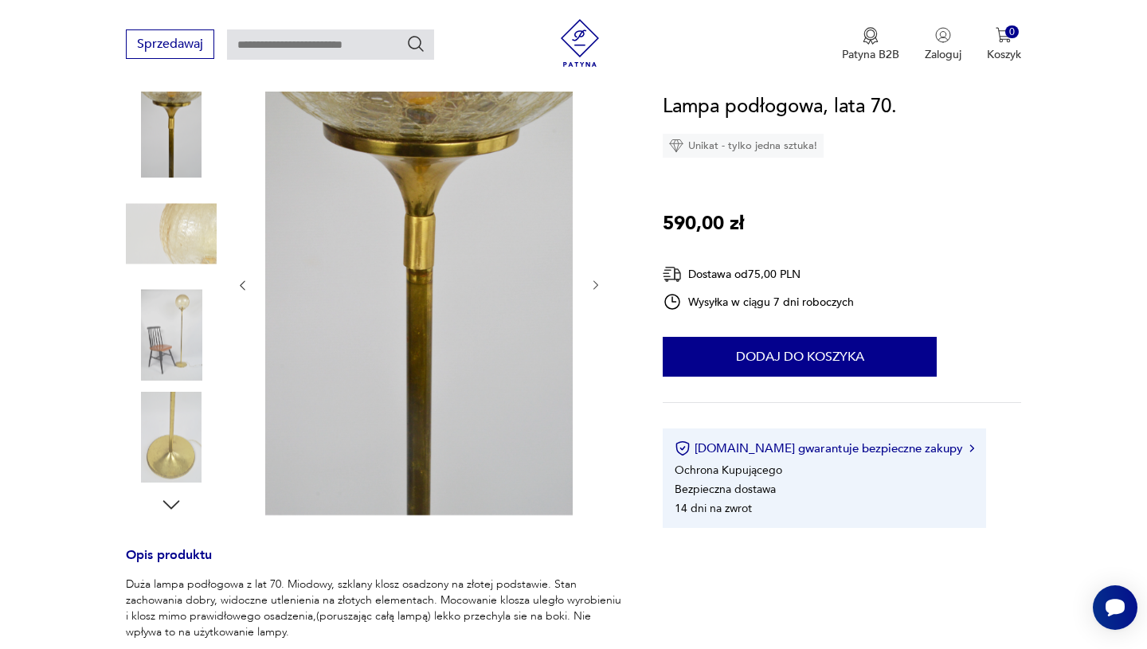
click at [600, 289] on icon "button" at bounding box center [596, 286] width 14 height 14
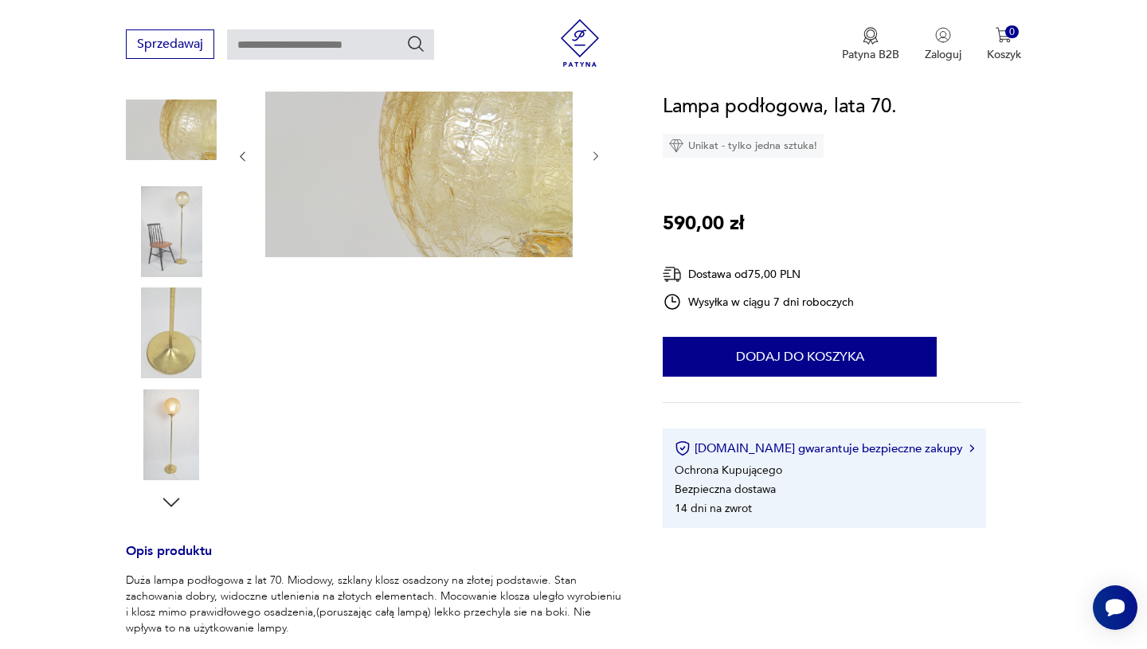
click at [600, 289] on div at bounding box center [419, 284] width 366 height 462
click at [191, 264] on img at bounding box center [171, 231] width 91 height 91
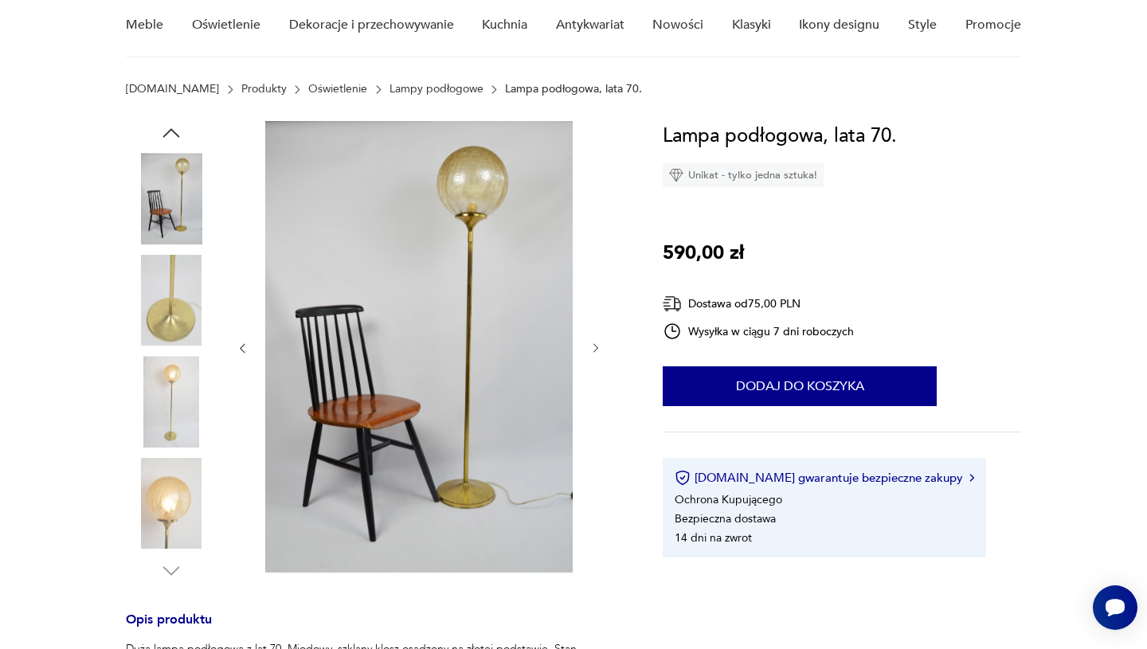
scroll to position [125, 0]
